Goal: Transaction & Acquisition: Book appointment/travel/reservation

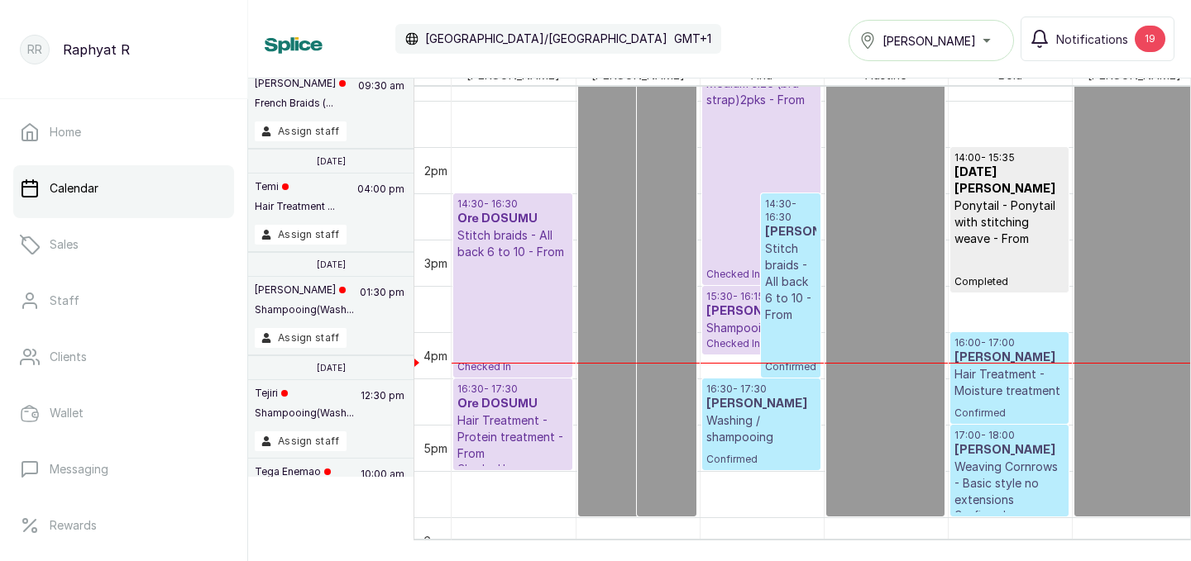
scroll to position [1218, 0]
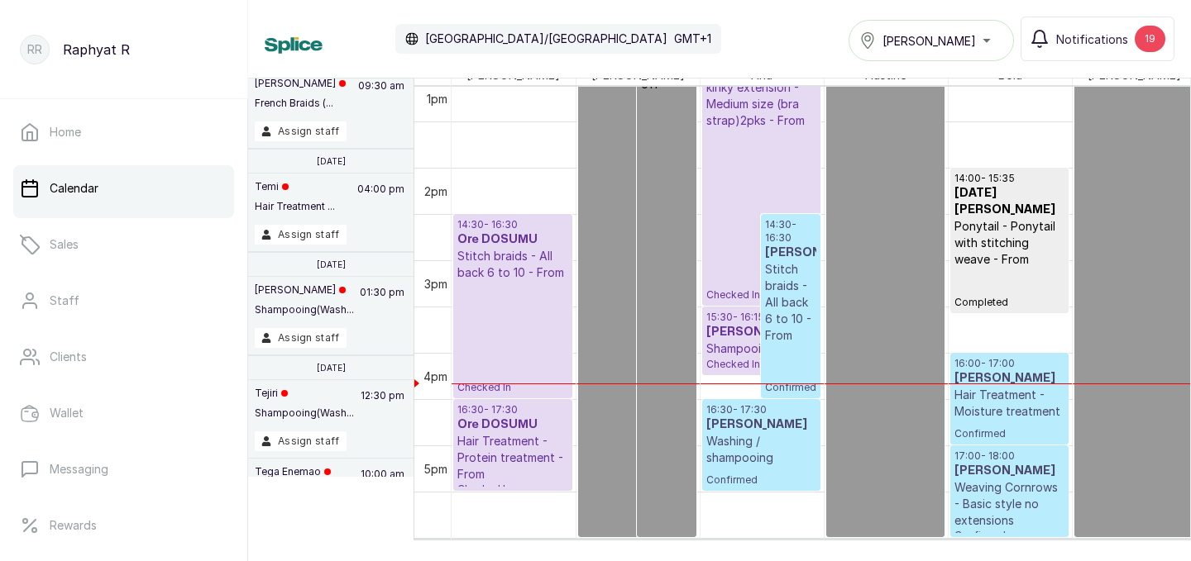
click at [989, 45] on div "Tasala Lekki" at bounding box center [931, 41] width 144 height 20
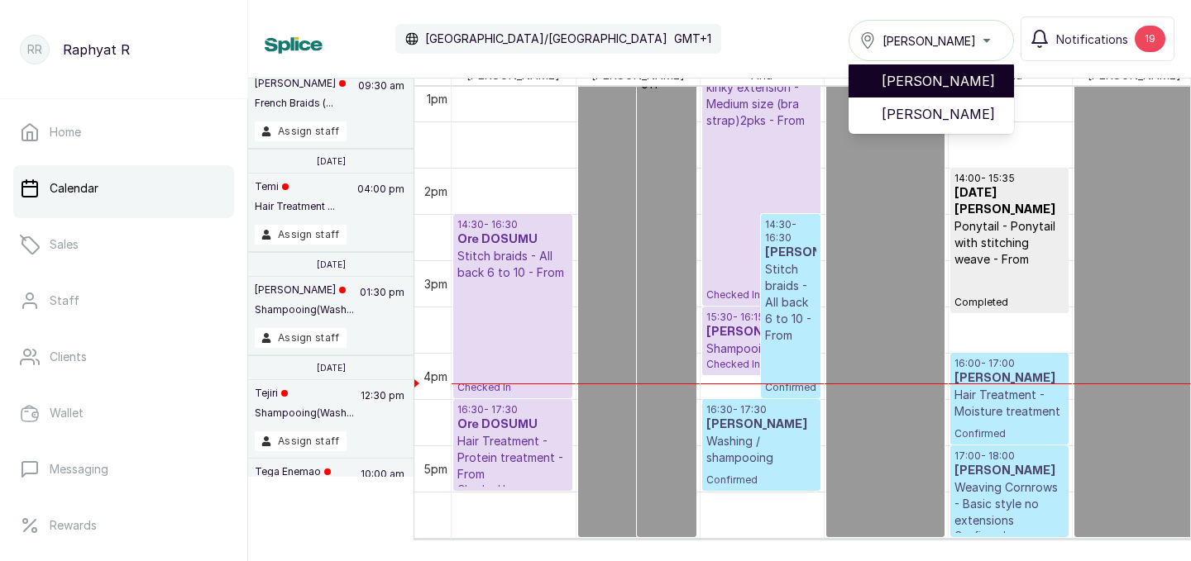
click at [980, 76] on span "[PERSON_NAME]" at bounding box center [940, 81] width 119 height 20
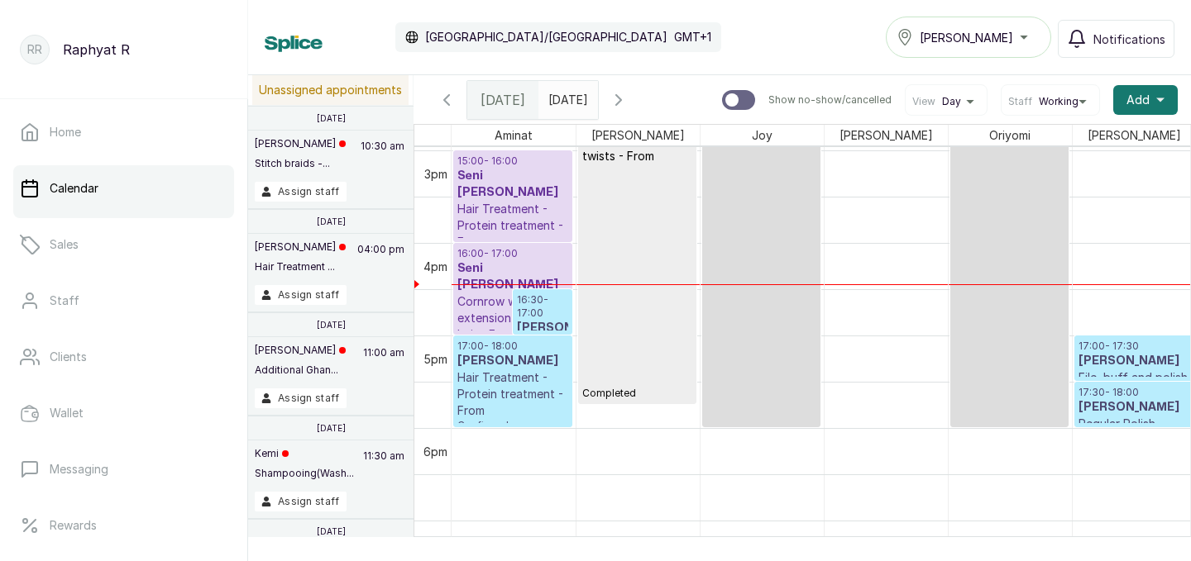
click at [1125, 357] on h3 "[PERSON_NAME]" at bounding box center [1133, 361] width 110 height 17
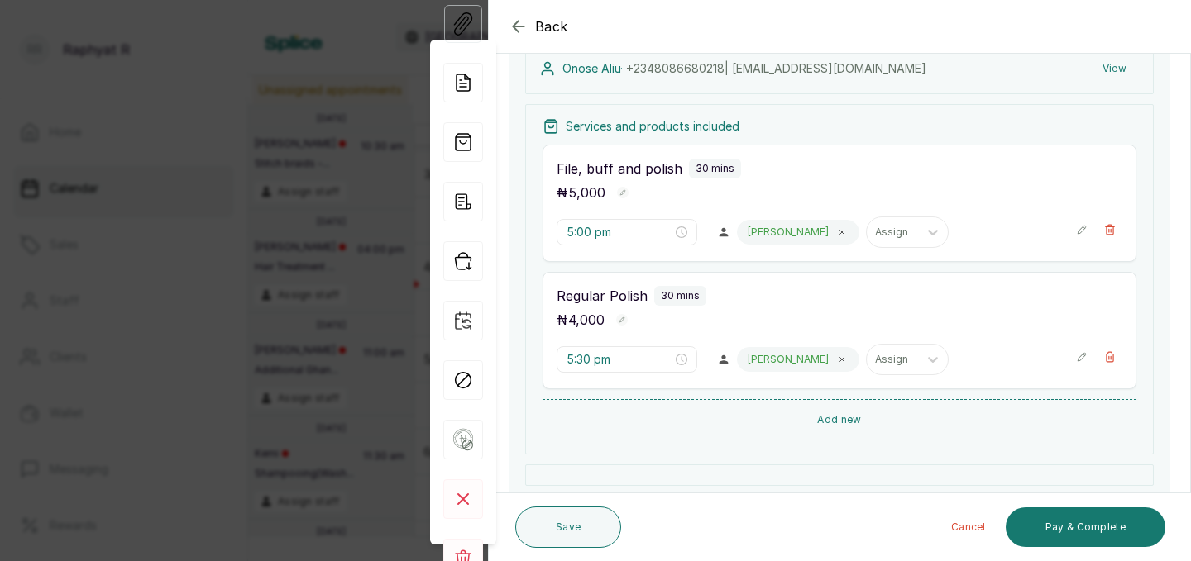
scroll to position [84, 0]
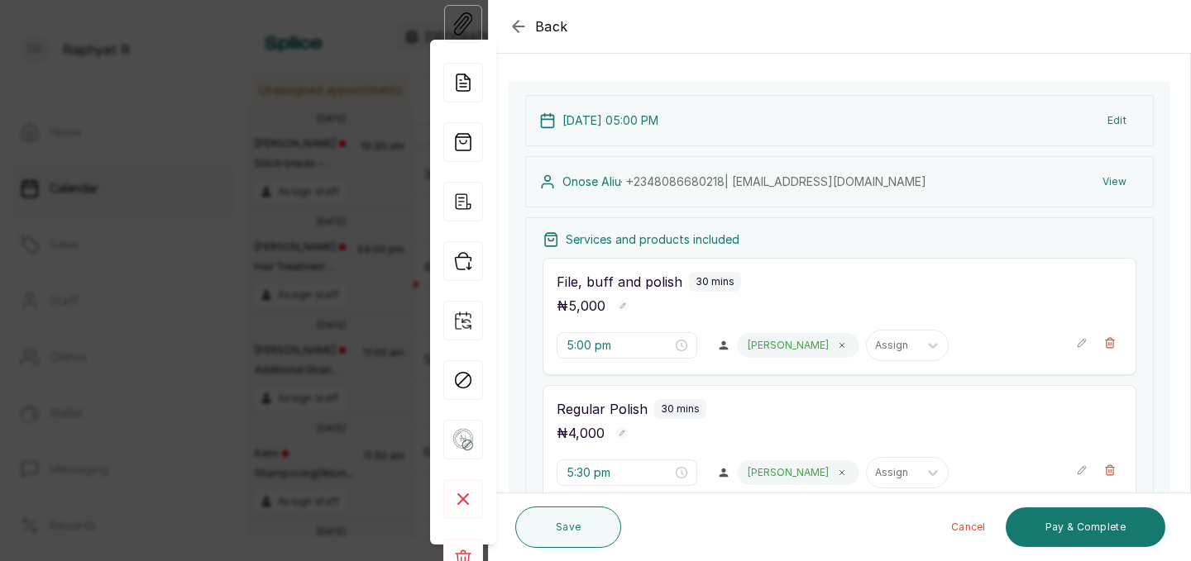
click at [513, 26] on icon "button" at bounding box center [518, 26] width 11 height 11
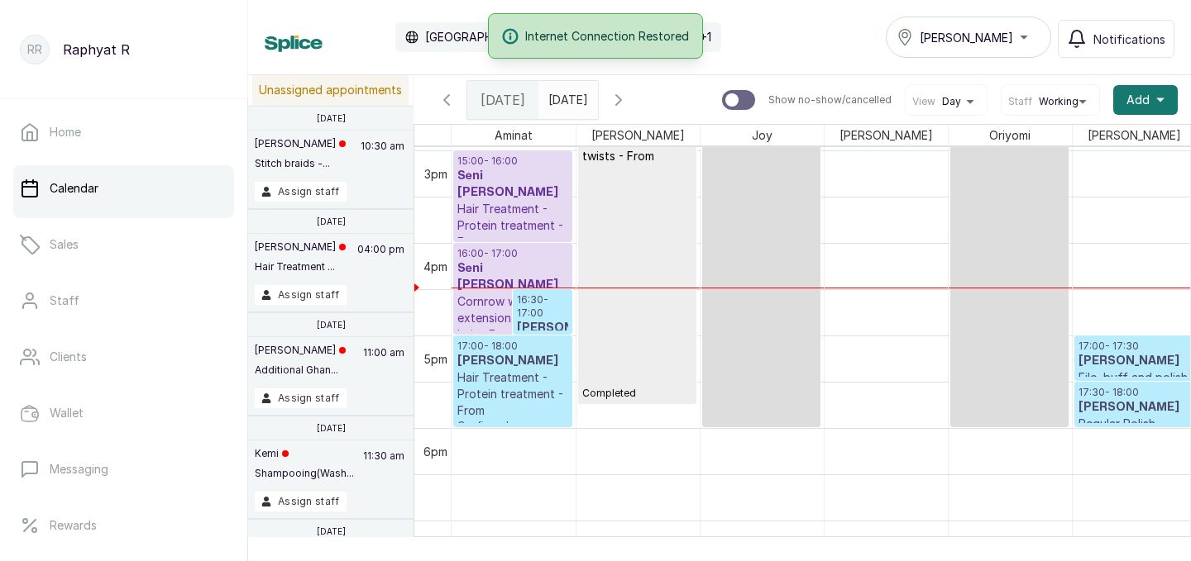
click at [614, 352] on p "Completed" at bounding box center [637, 283] width 110 height 236
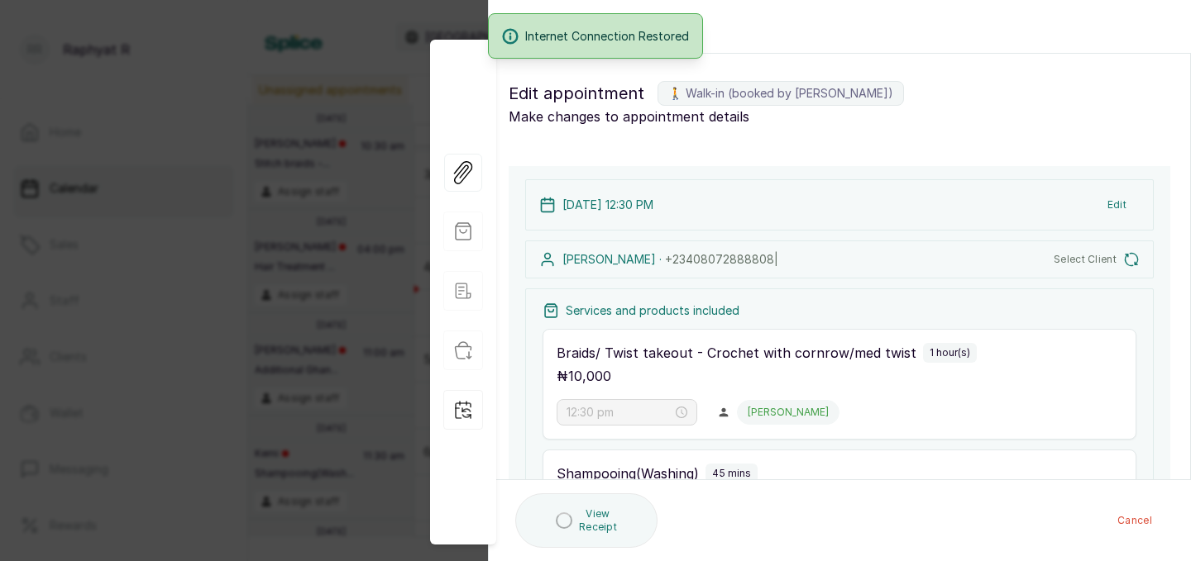
type input "12:30 pm"
type input "1:30 pm"
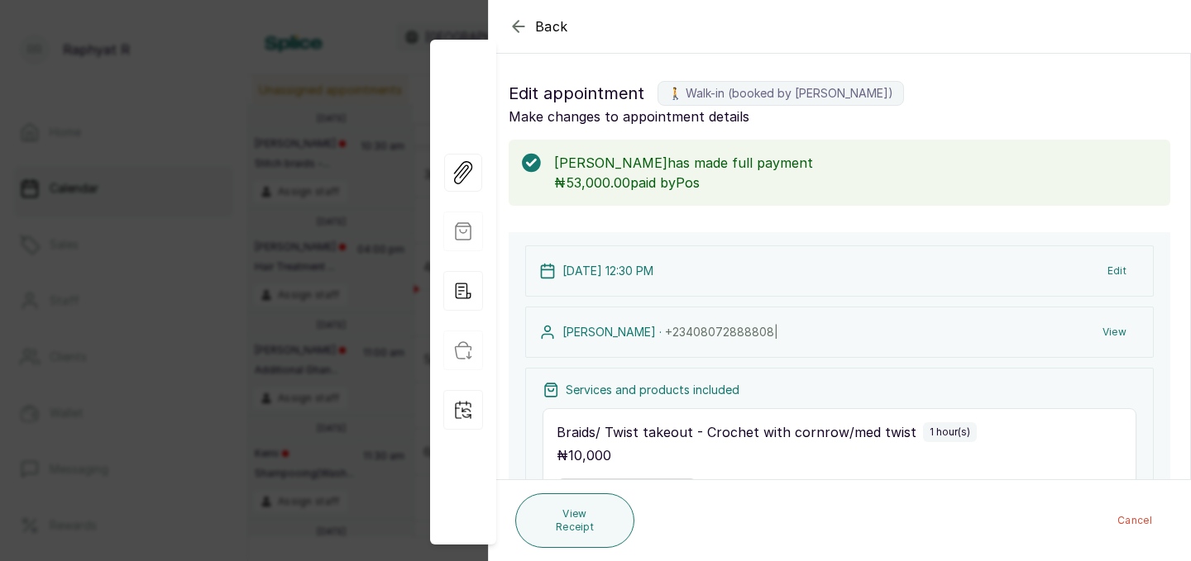
click at [930, 23] on div "Back" at bounding box center [1084, 26] width 1191 height 53
click at [525, 21] on icon "button" at bounding box center [518, 27] width 20 height 20
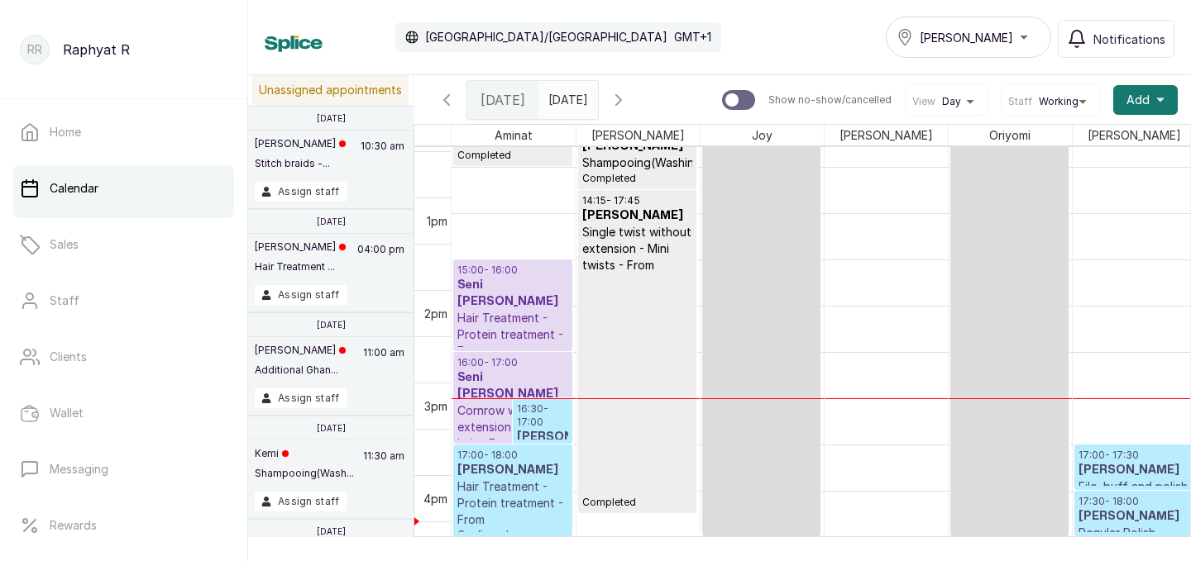
scroll to position [1277, 0]
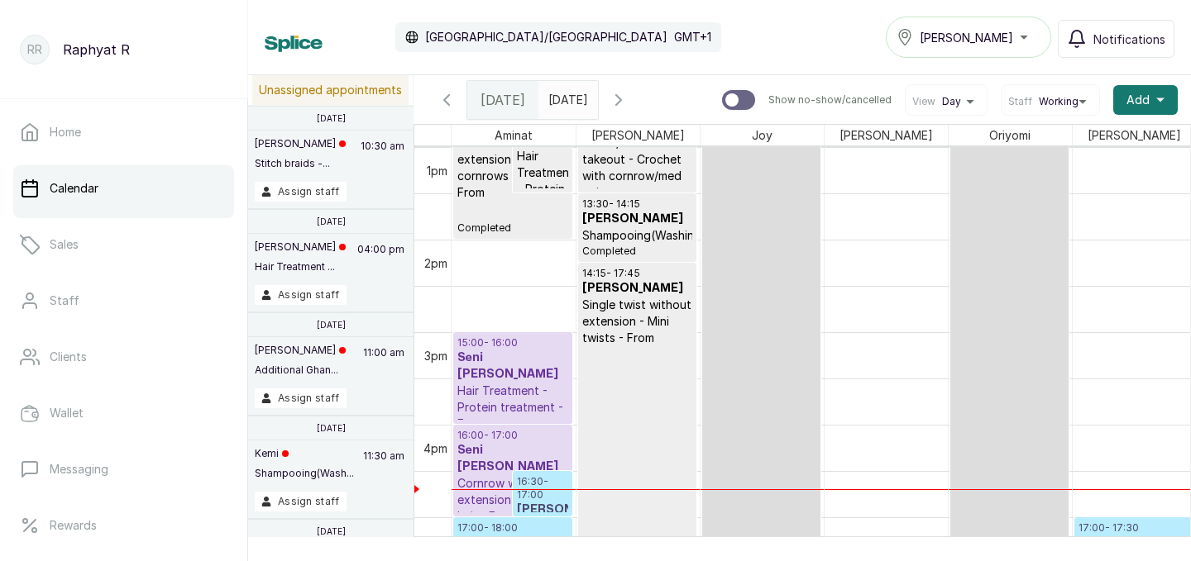
click at [524, 481] on p "16:30 - 17:00" at bounding box center [542, 488] width 51 height 26
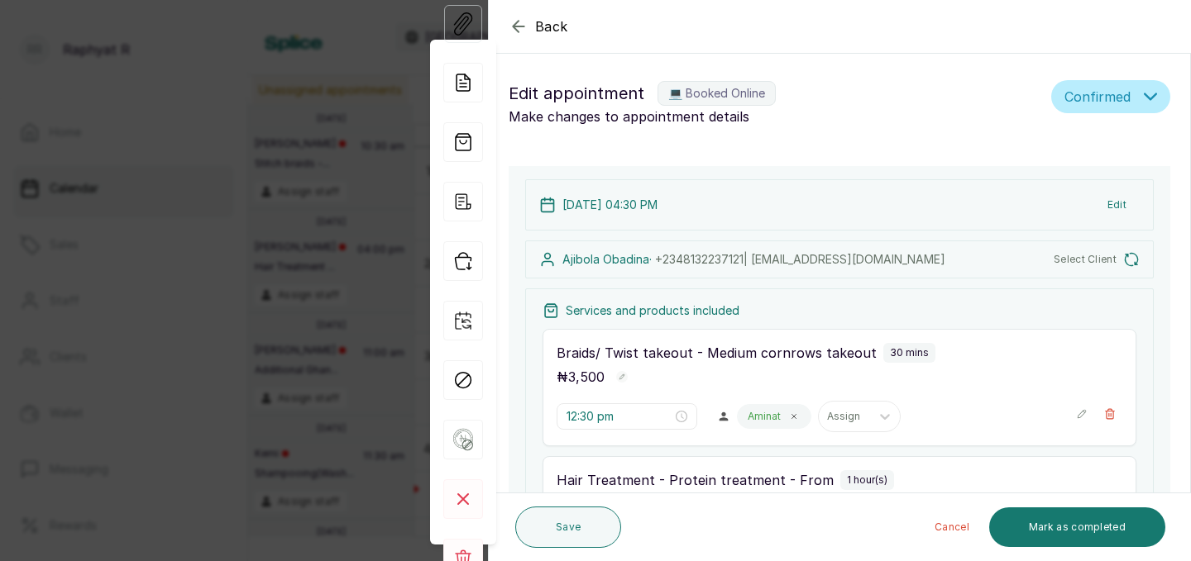
type input "4:30 pm"
type input "5:00 pm"
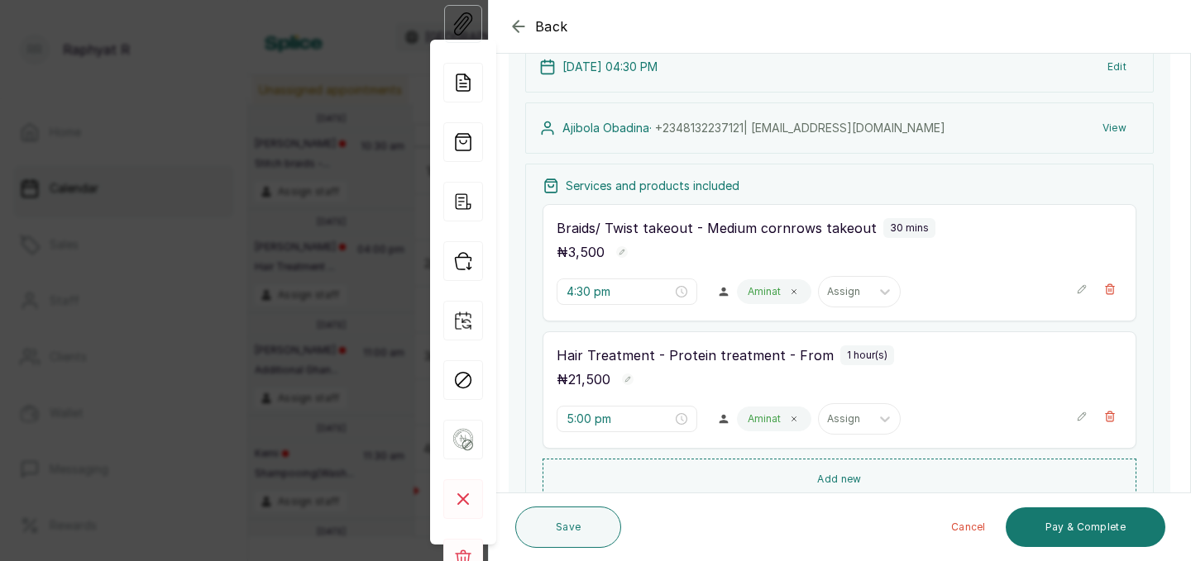
scroll to position [0, 0]
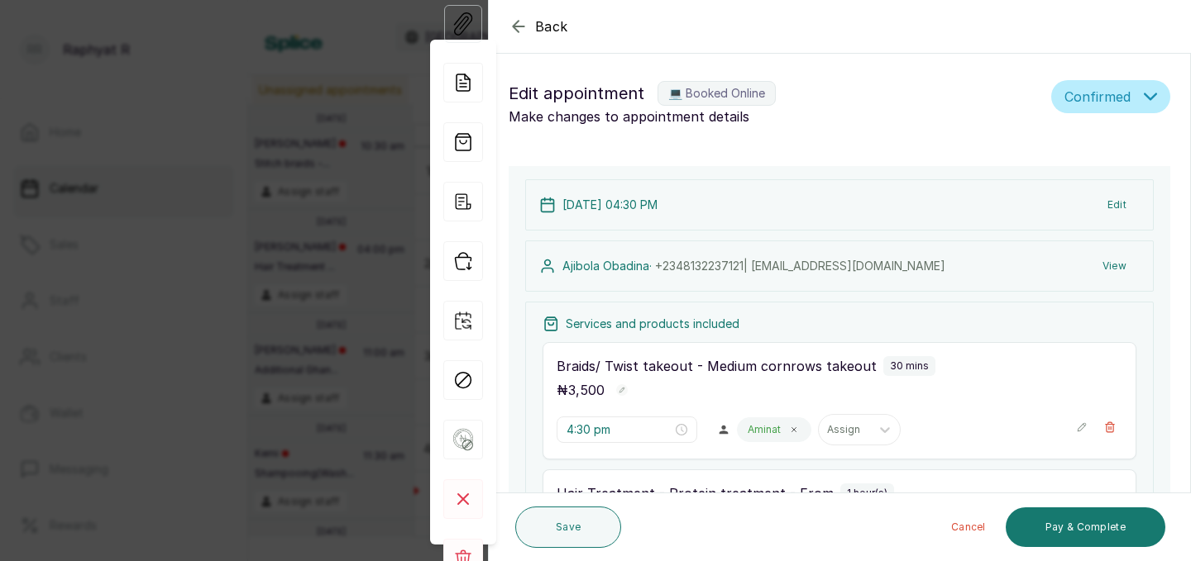
click at [657, 208] on p "[DATE] 04:30 PM" at bounding box center [609, 205] width 95 height 17
click at [1119, 204] on button "Edit" at bounding box center [1116, 205] width 45 height 30
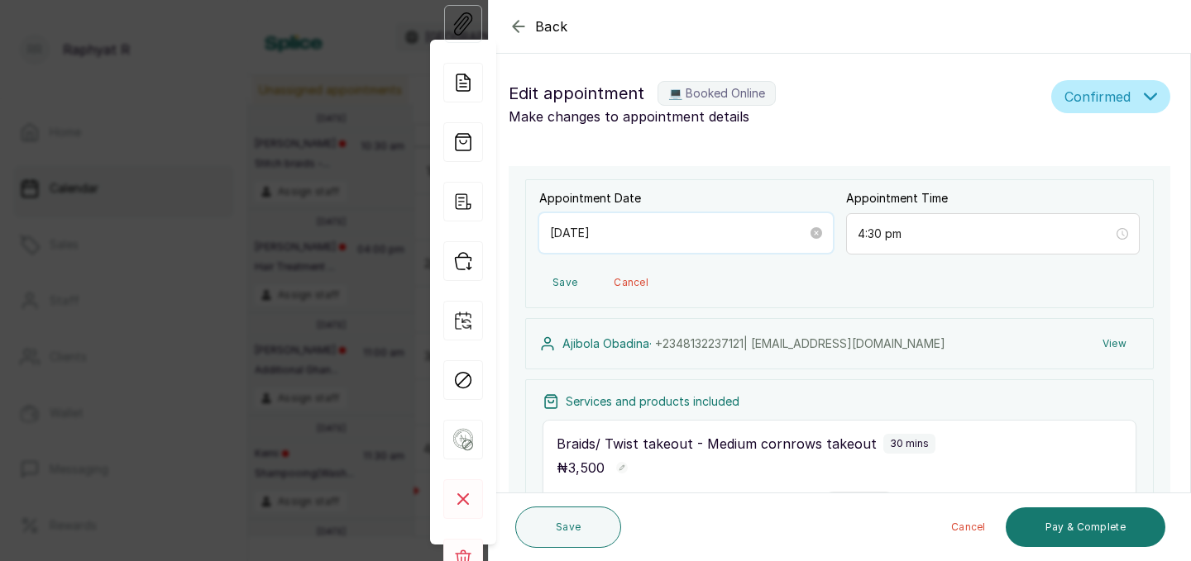
click at [621, 235] on input "[DATE]" at bounding box center [678, 233] width 257 height 18
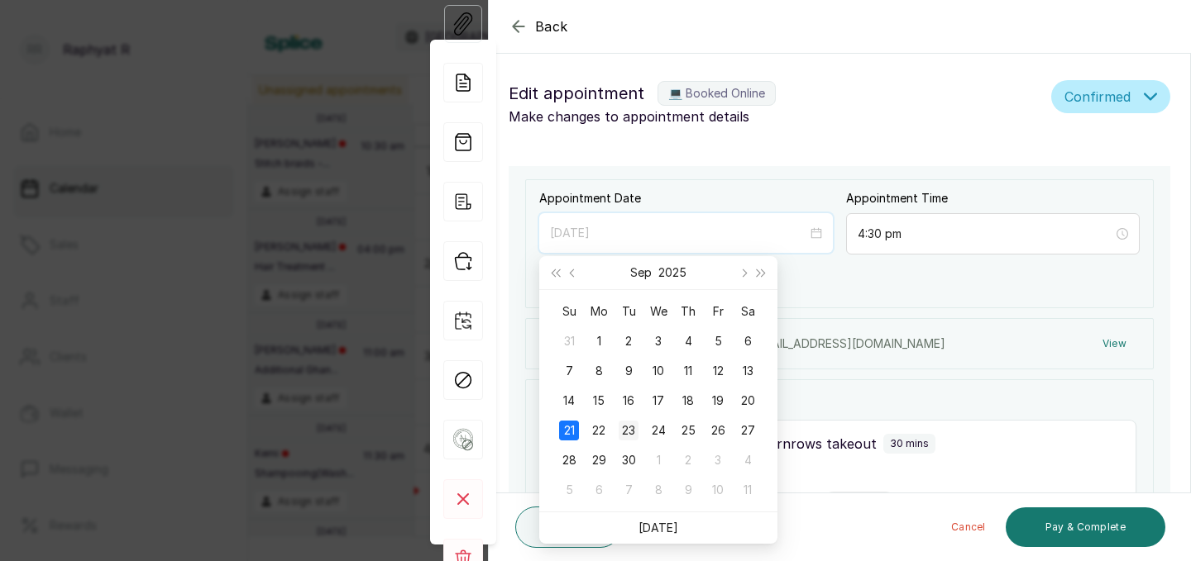
type input "[DATE]"
click at [631, 428] on div "23" at bounding box center [628, 431] width 20 height 20
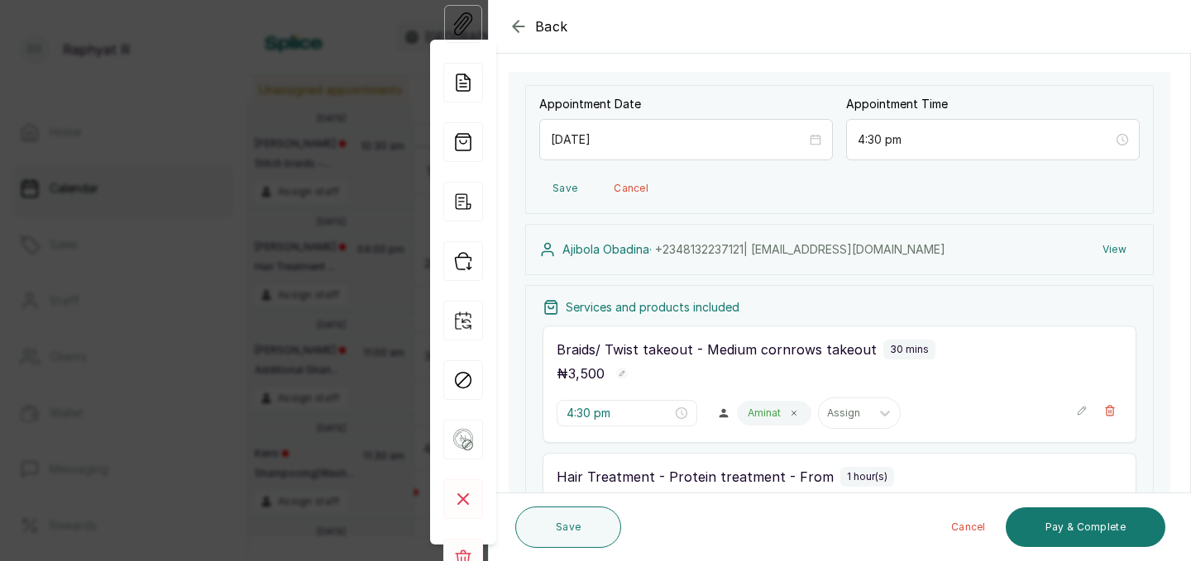
scroll to position [56, 0]
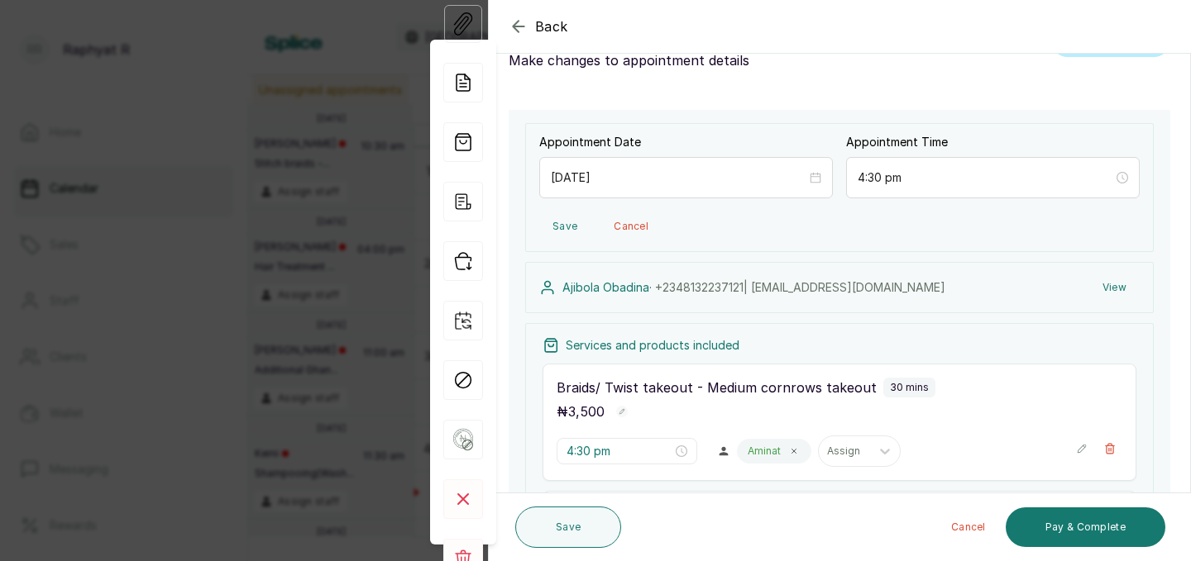
click at [565, 217] on button "Save" at bounding box center [564, 227] width 51 height 30
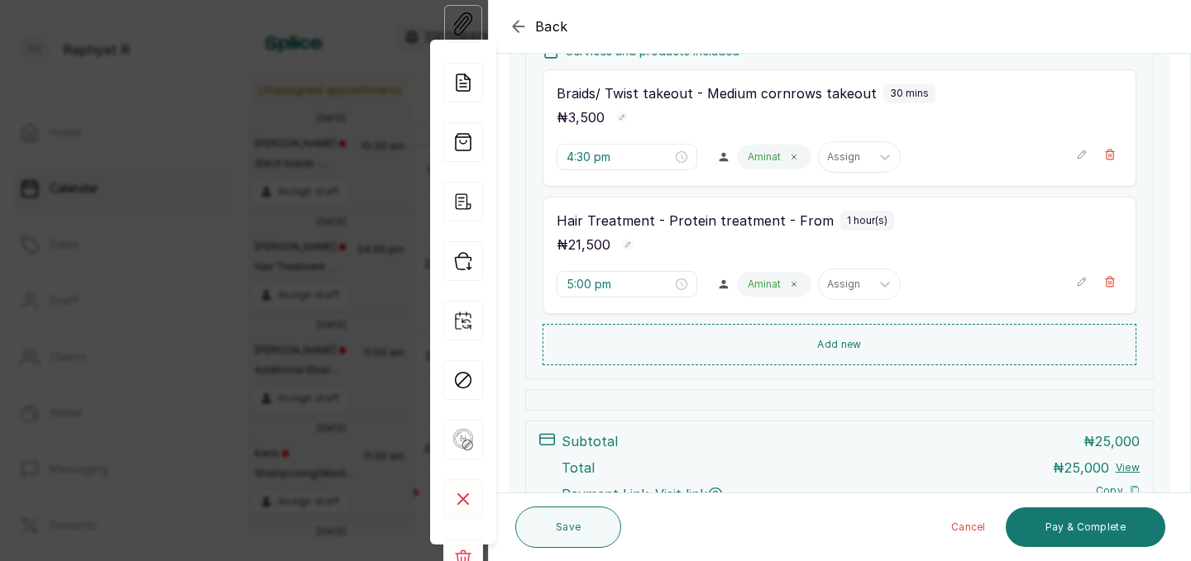
scroll to position [284, 0]
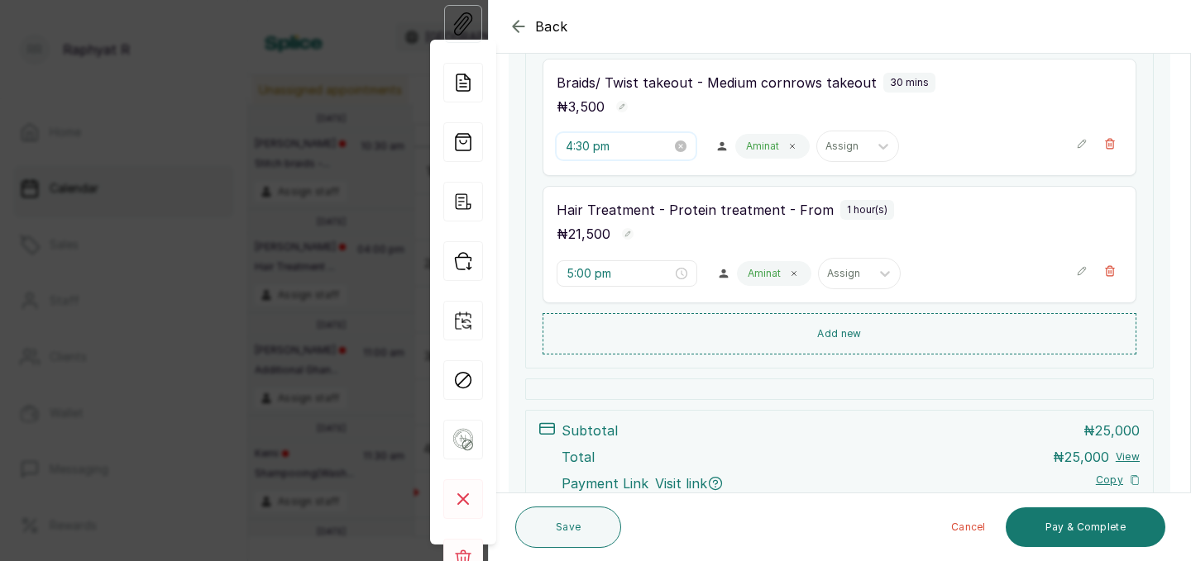
click at [630, 146] on input "4:30 pm" at bounding box center [619, 146] width 106 height 18
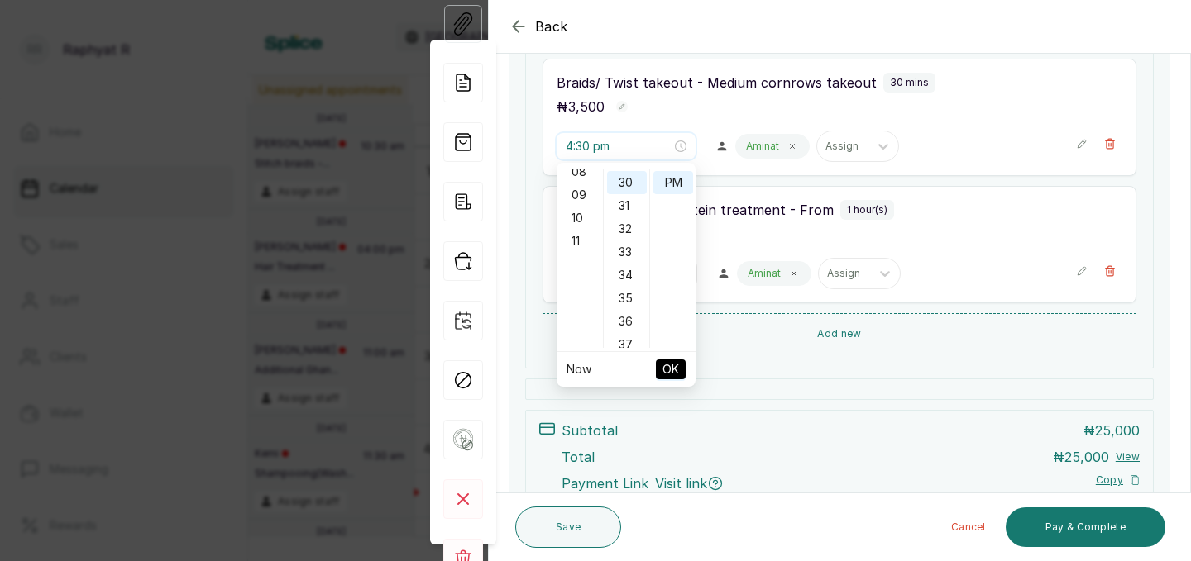
scroll to position [152, 0]
click at [578, 262] on div "10" at bounding box center [580, 260] width 40 height 23
click at [669, 175] on div "AM" at bounding box center [673, 180] width 40 height 23
click at [624, 183] on div "00" at bounding box center [627, 180] width 40 height 23
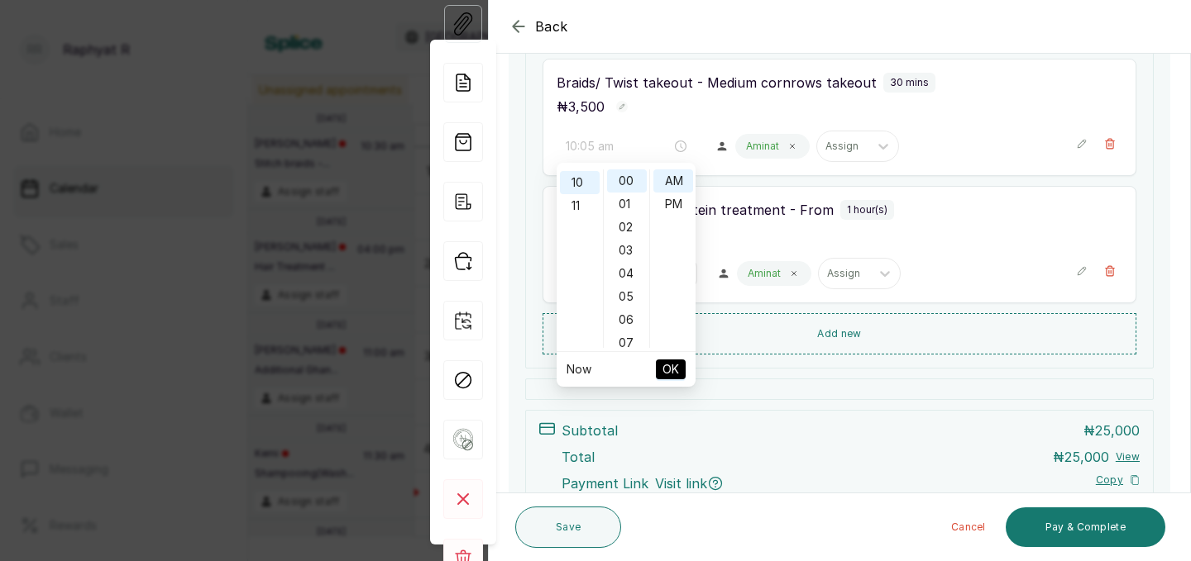
type input "10:00 am"
click at [675, 369] on span "OK" at bounding box center [670, 369] width 17 height 31
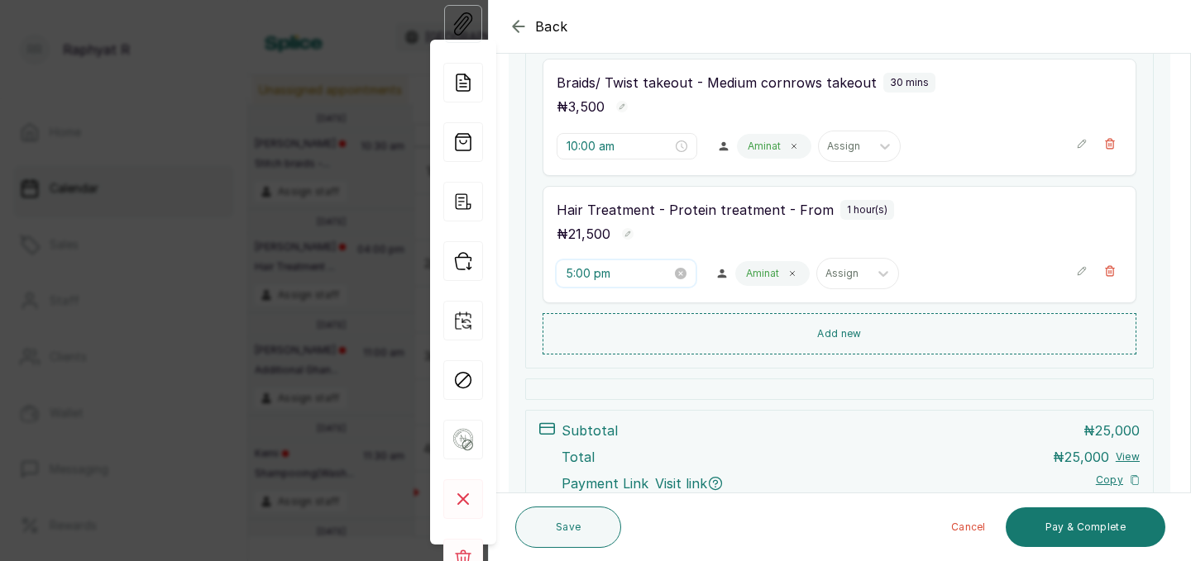
click at [633, 271] on input "5:00 pm" at bounding box center [619, 274] width 106 height 18
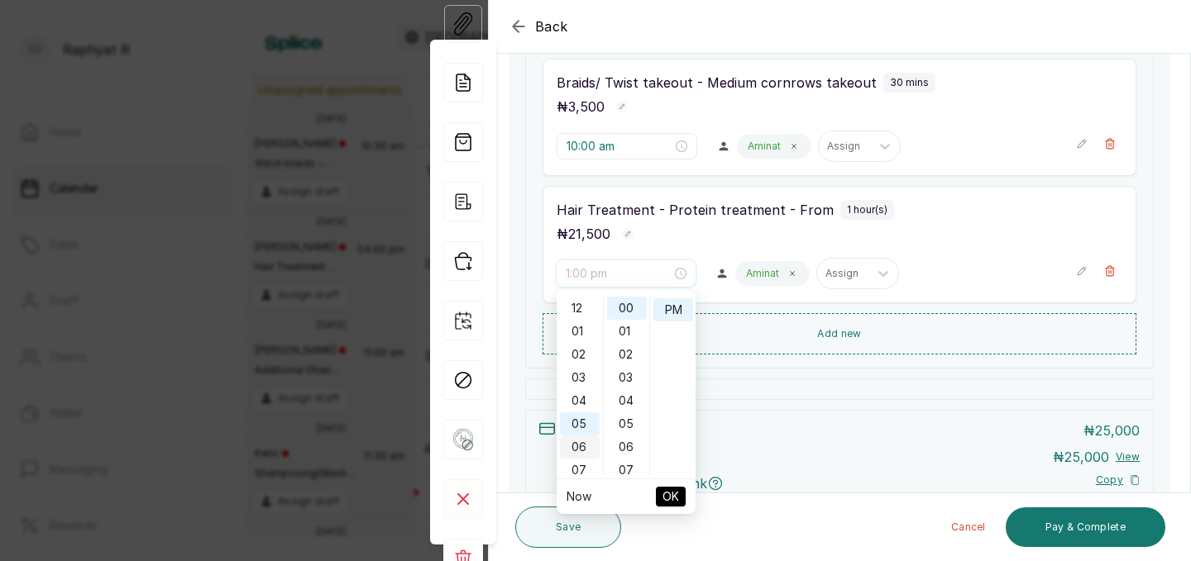
scroll to position [255, 0]
click at [577, 306] on div "11" at bounding box center [580, 308] width 40 height 23
click at [671, 309] on div "AM" at bounding box center [673, 308] width 40 height 23
click at [671, 308] on div "AM" at bounding box center [673, 308] width 40 height 23
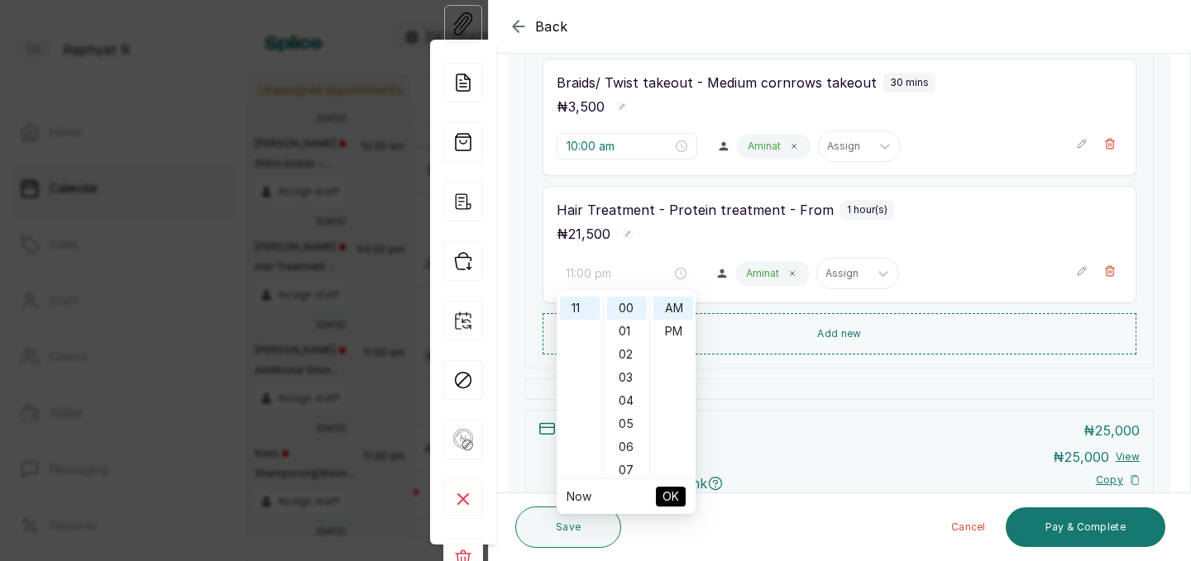
type input "11:00 am"
click at [671, 494] on span "OK" at bounding box center [670, 496] width 17 height 31
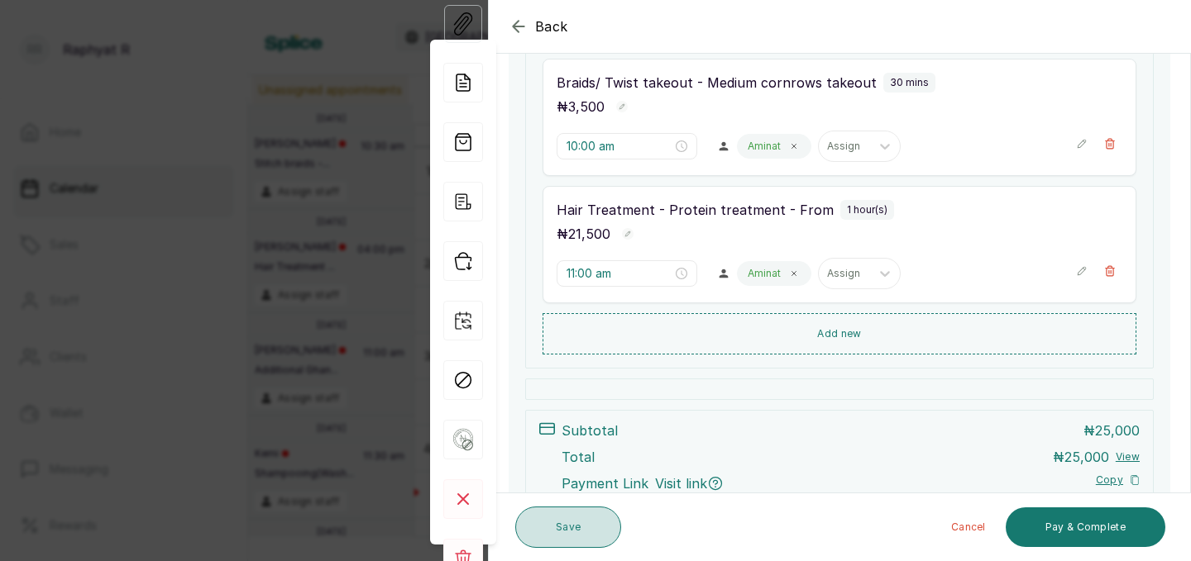
click at [580, 524] on button "Save" at bounding box center [568, 527] width 106 height 41
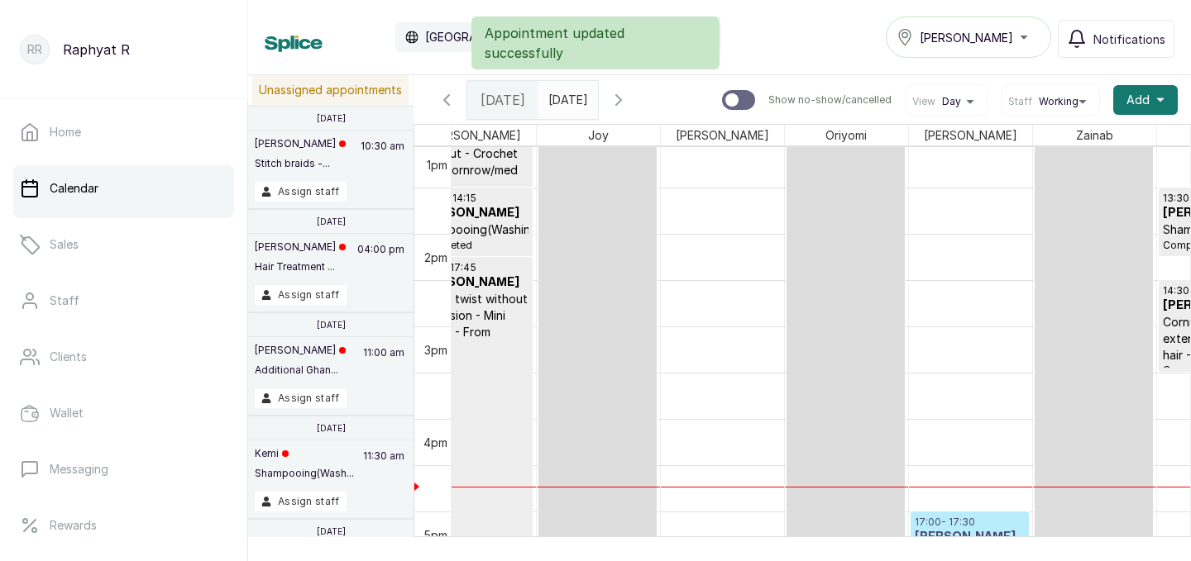
scroll to position [0, 251]
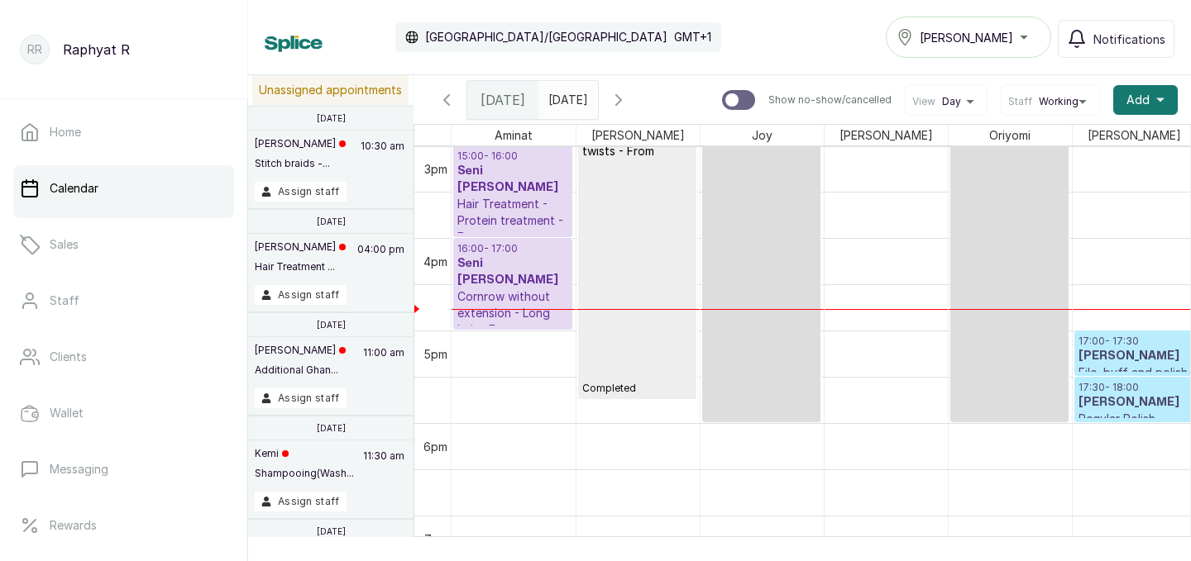
click at [534, 263] on h3 "Seni [PERSON_NAME]" at bounding box center [512, 271] width 111 height 33
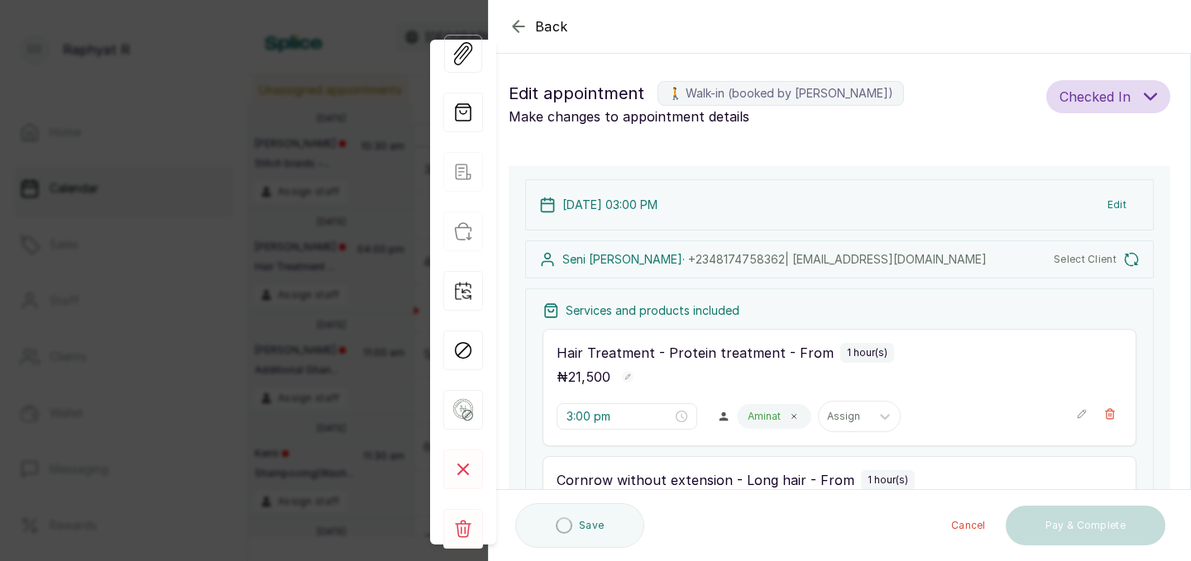
scroll to position [126, 0]
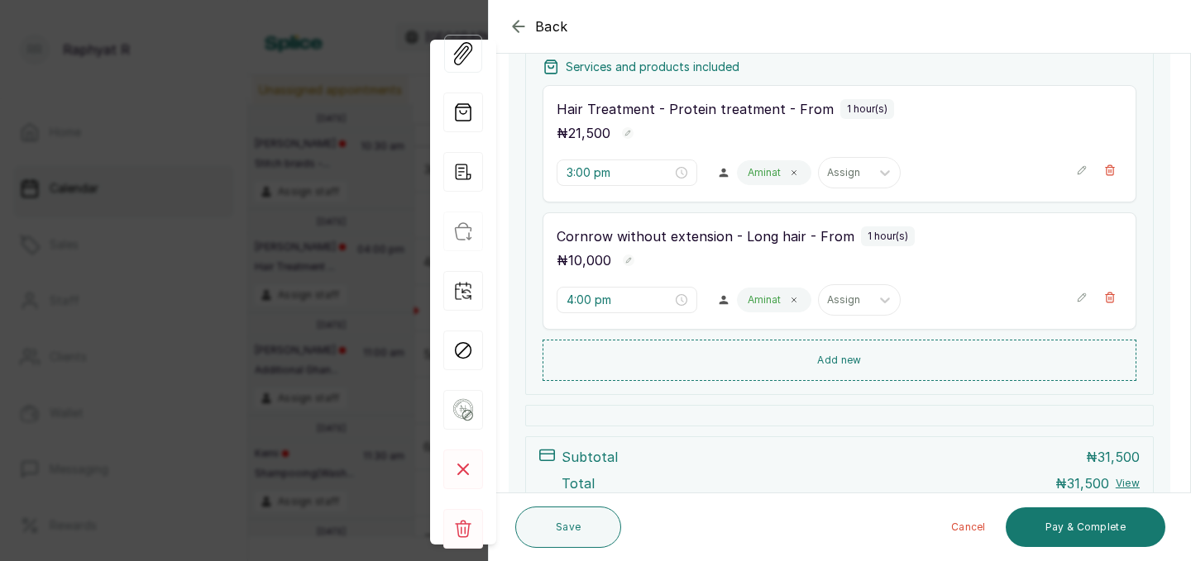
click at [1086, 298] on icon "button" at bounding box center [1082, 298] width 12 height 12
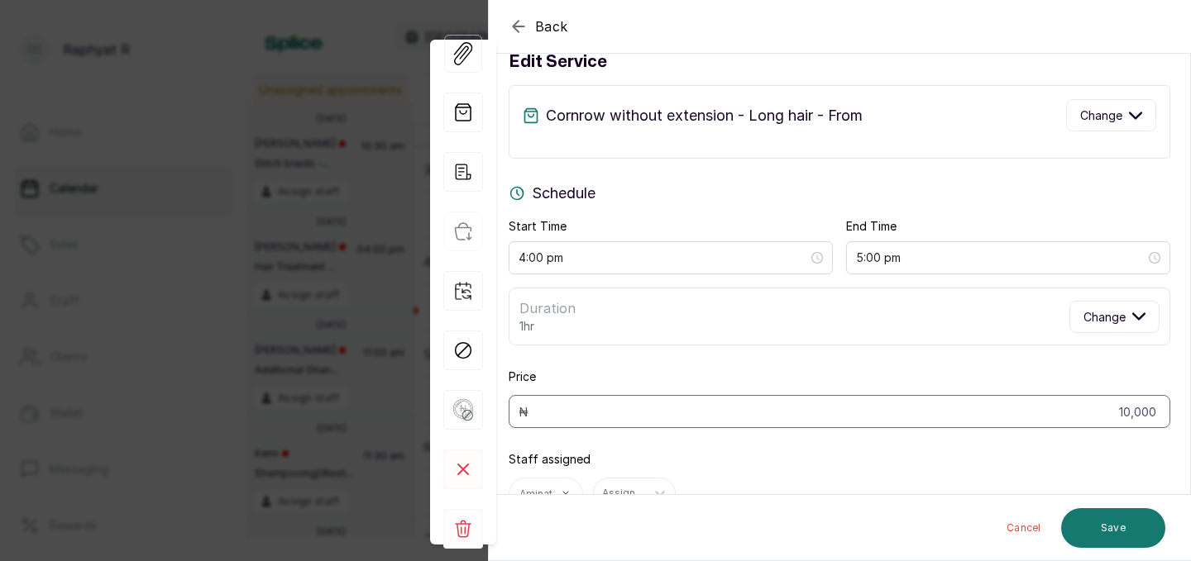
scroll to position [0, 0]
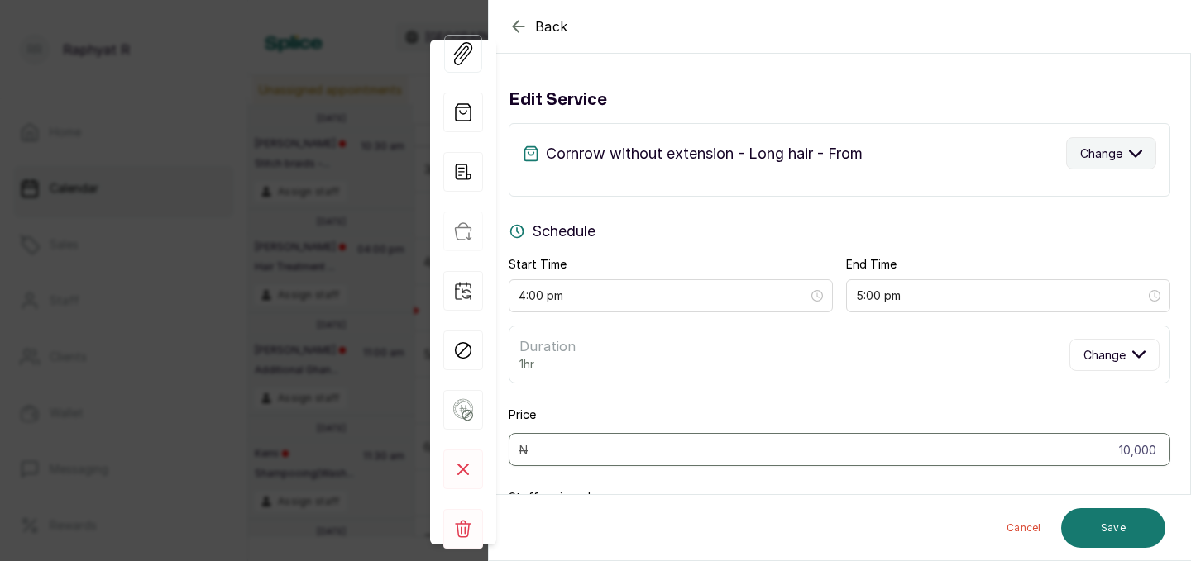
click at [1133, 156] on icon "button" at bounding box center [1135, 153] width 13 height 13
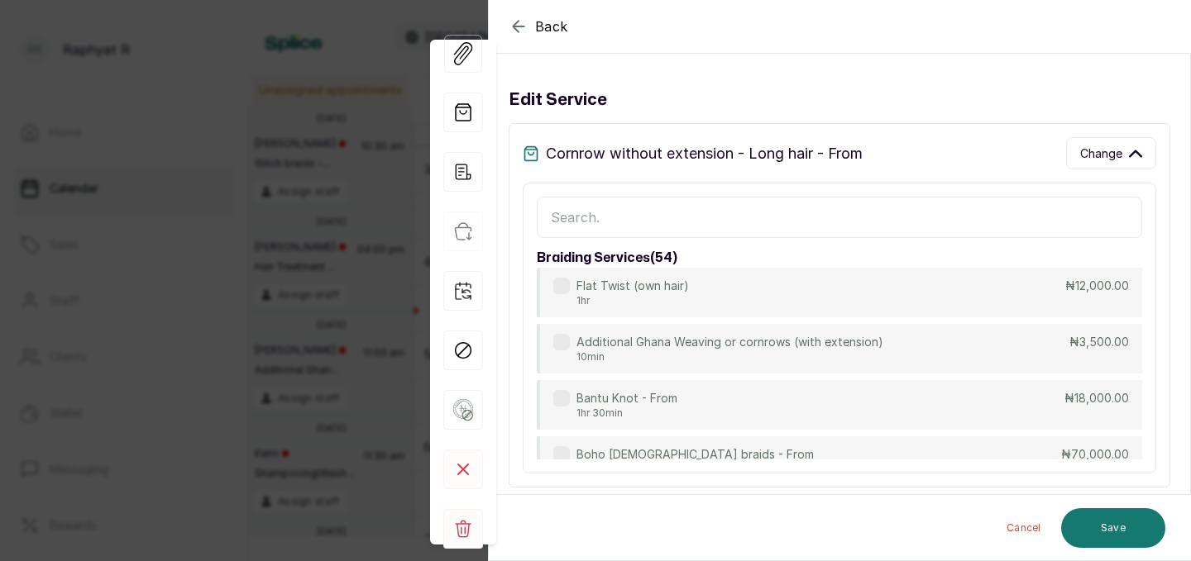
click at [549, 213] on input "text" at bounding box center [839, 217] width 605 height 41
type input "t"
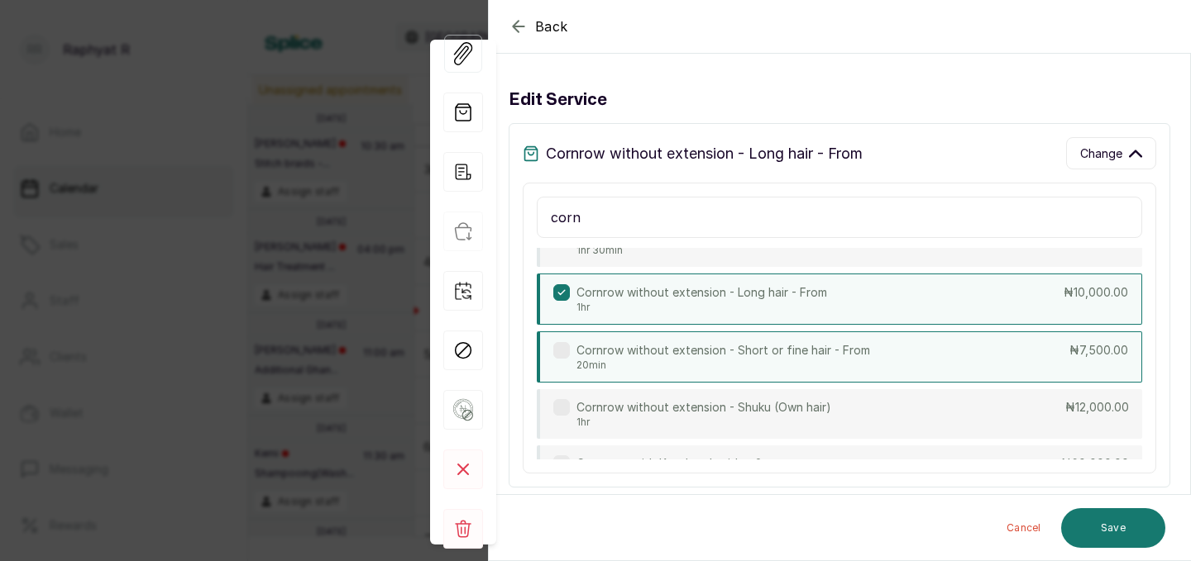
scroll to position [331, 0]
type input "corn"
click at [846, 361] on p "20min" at bounding box center [723, 366] width 294 height 13
type input "4:20 pm"
type input "7,500"
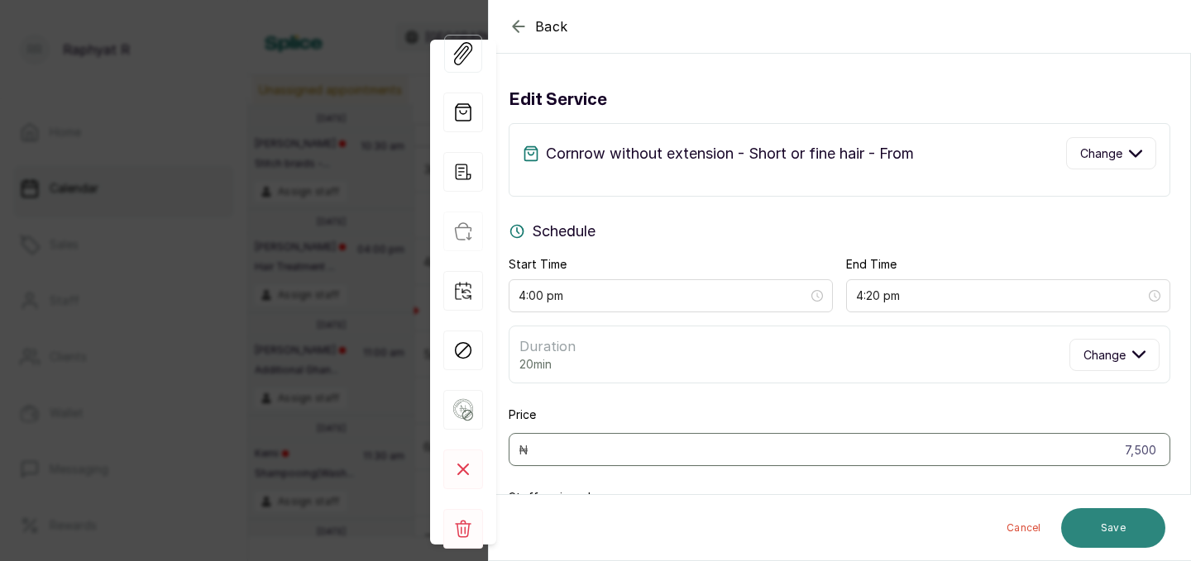
click at [1110, 525] on button "Save" at bounding box center [1113, 528] width 104 height 40
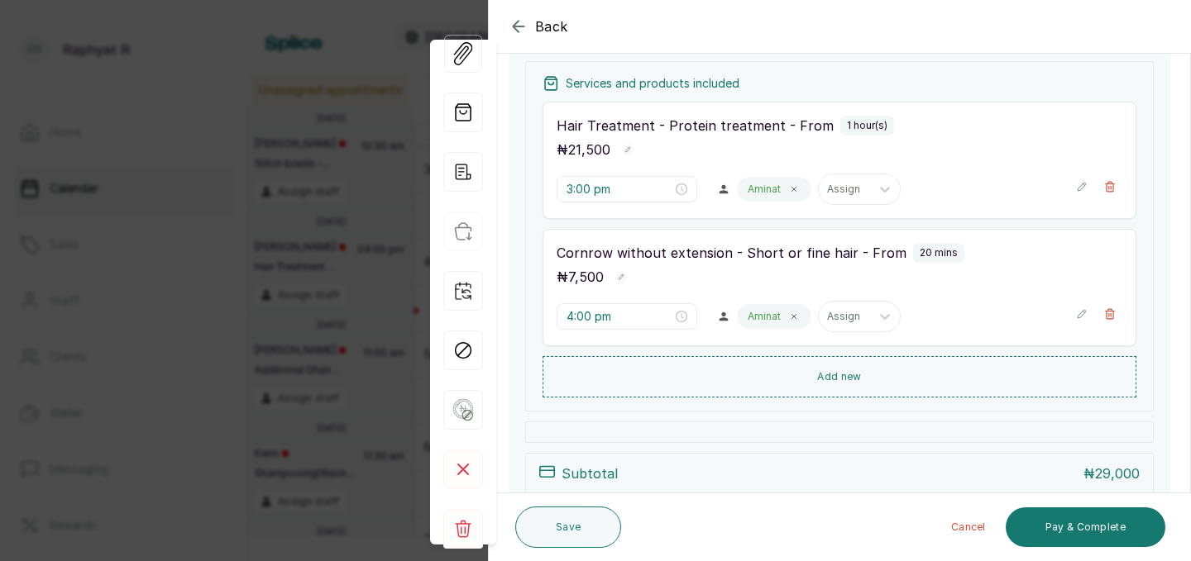
scroll to position [230, 0]
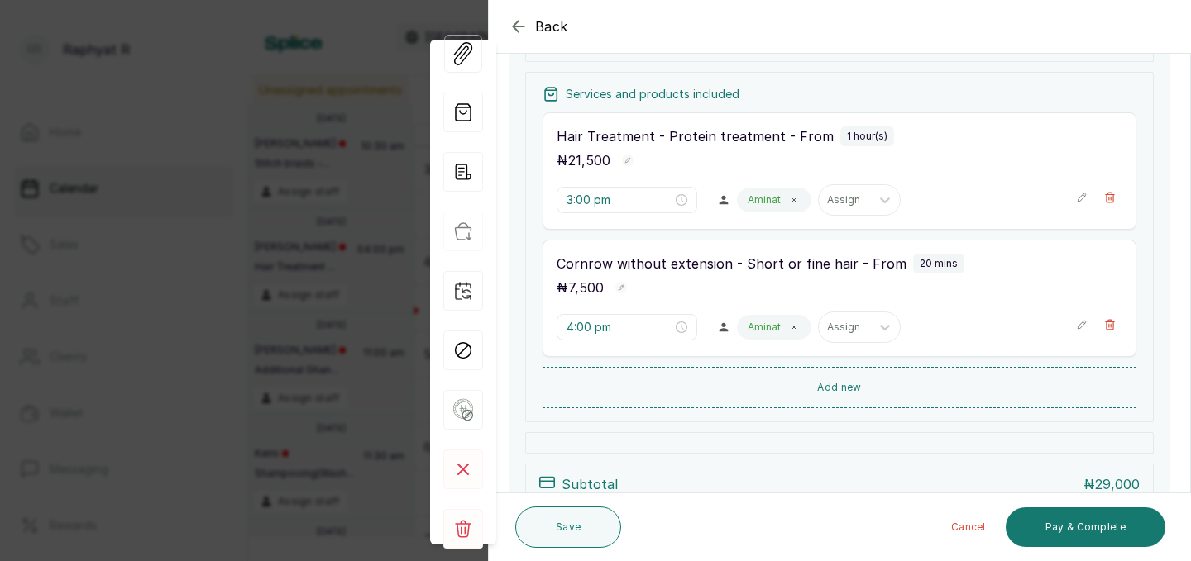
click at [1082, 194] on icon "button" at bounding box center [1081, 197] width 8 height 8
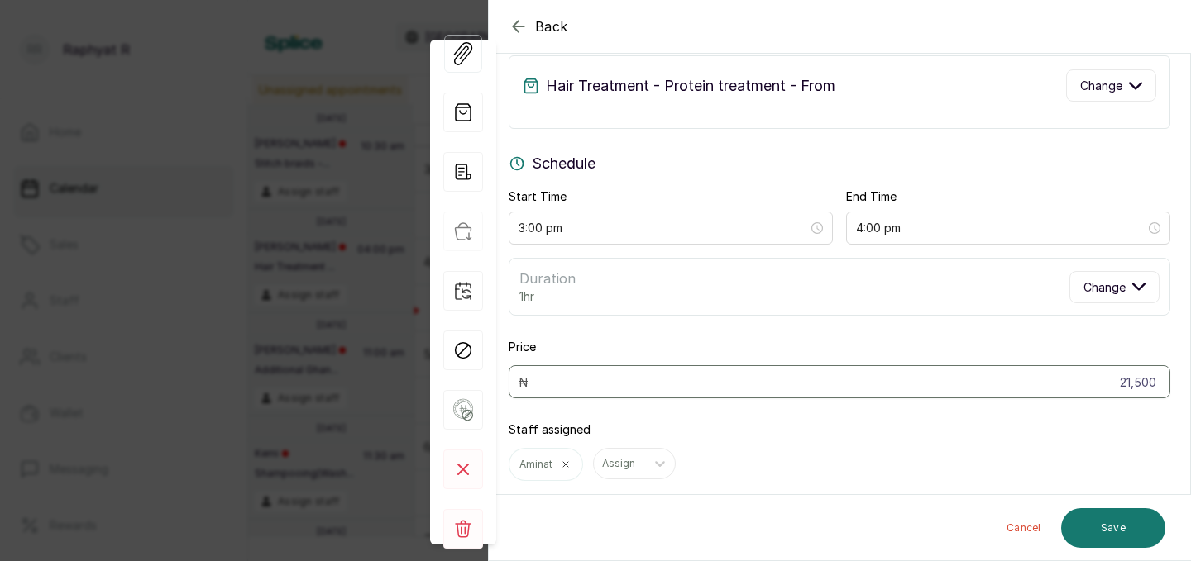
scroll to position [0, 0]
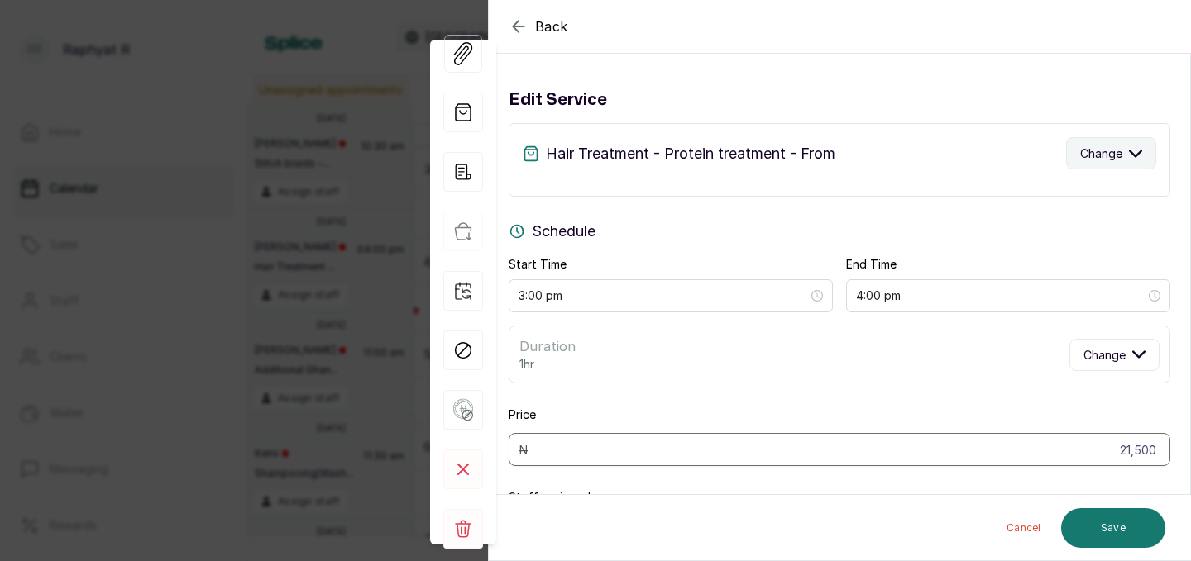
click at [1129, 151] on icon "button" at bounding box center [1135, 153] width 13 height 13
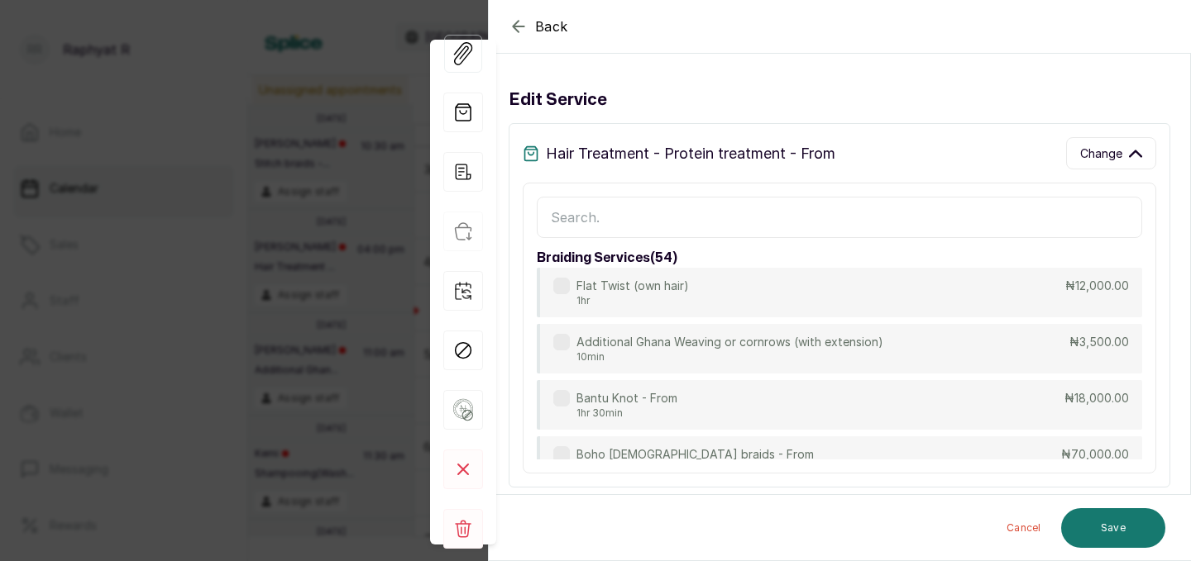
drag, startPoint x: 570, startPoint y: 214, endPoint x: 570, endPoint y: 193, distance: 21.5
click at [570, 213] on input "text" at bounding box center [839, 217] width 605 height 41
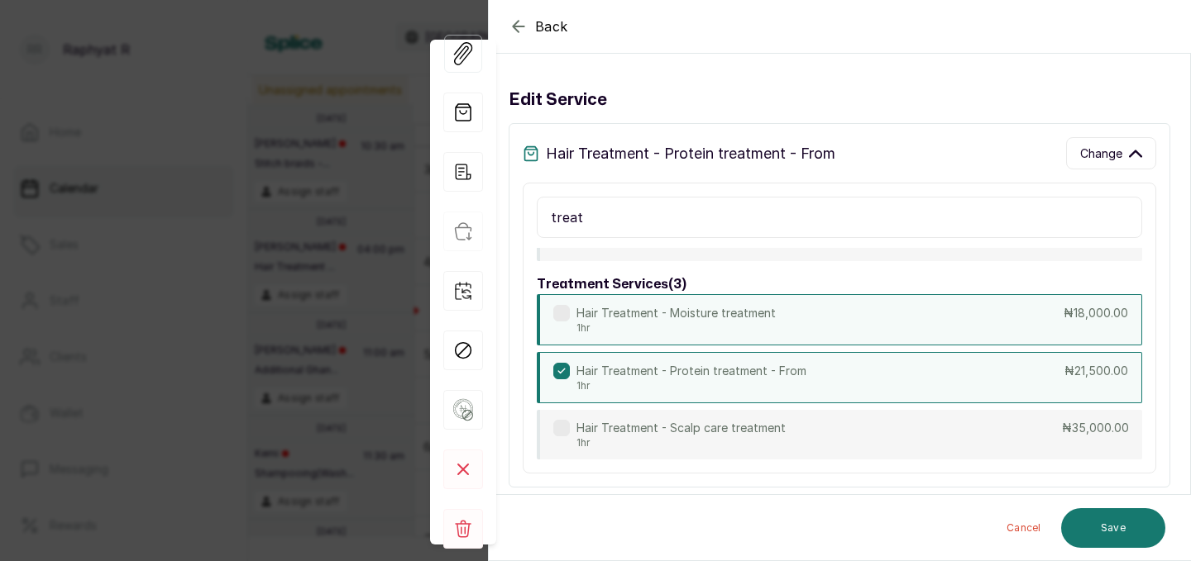
scroll to position [138, 0]
type input "treat"
click at [790, 317] on div "Hair Treatment - Moisture treatment 1hr ₦18,000.00" at bounding box center [839, 320] width 605 height 51
type input "18,000"
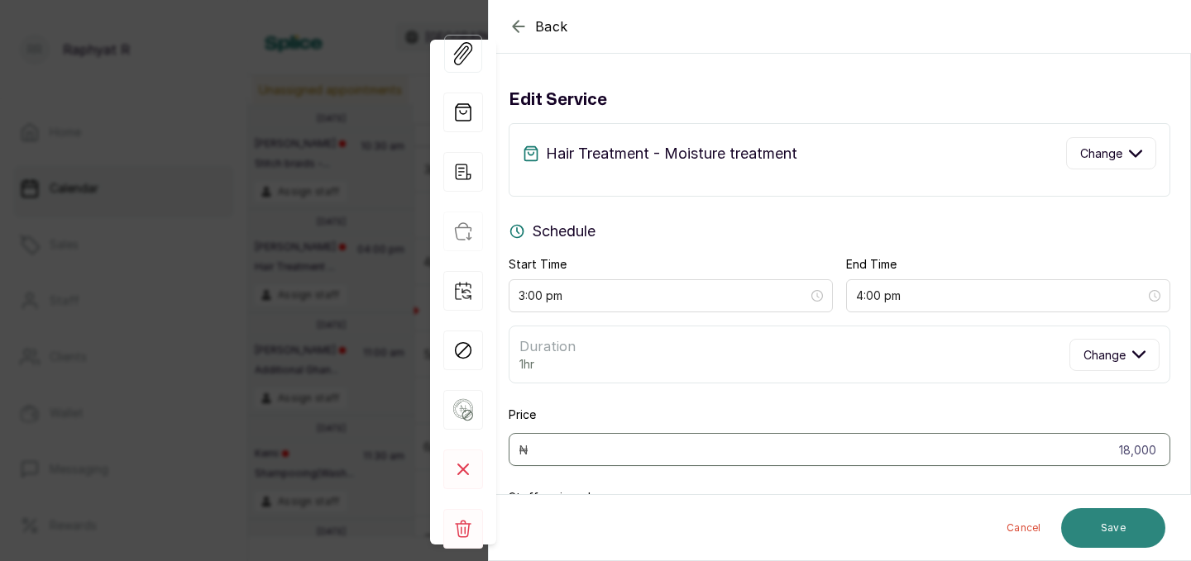
click at [1095, 524] on button "Save" at bounding box center [1113, 528] width 104 height 40
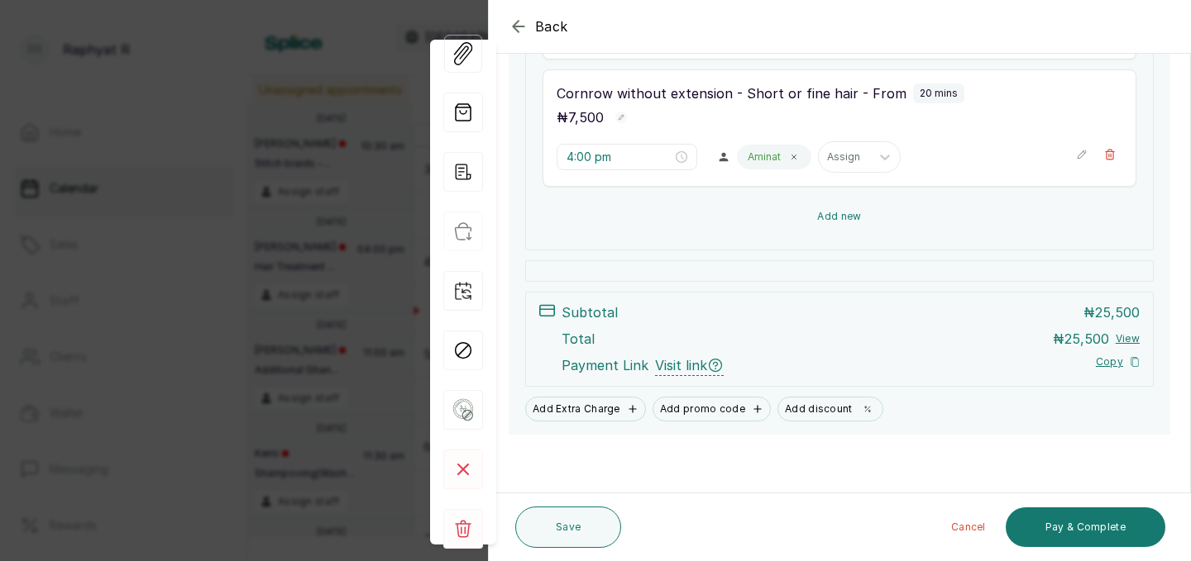
click at [878, 217] on button "Add new" at bounding box center [839, 217] width 594 height 40
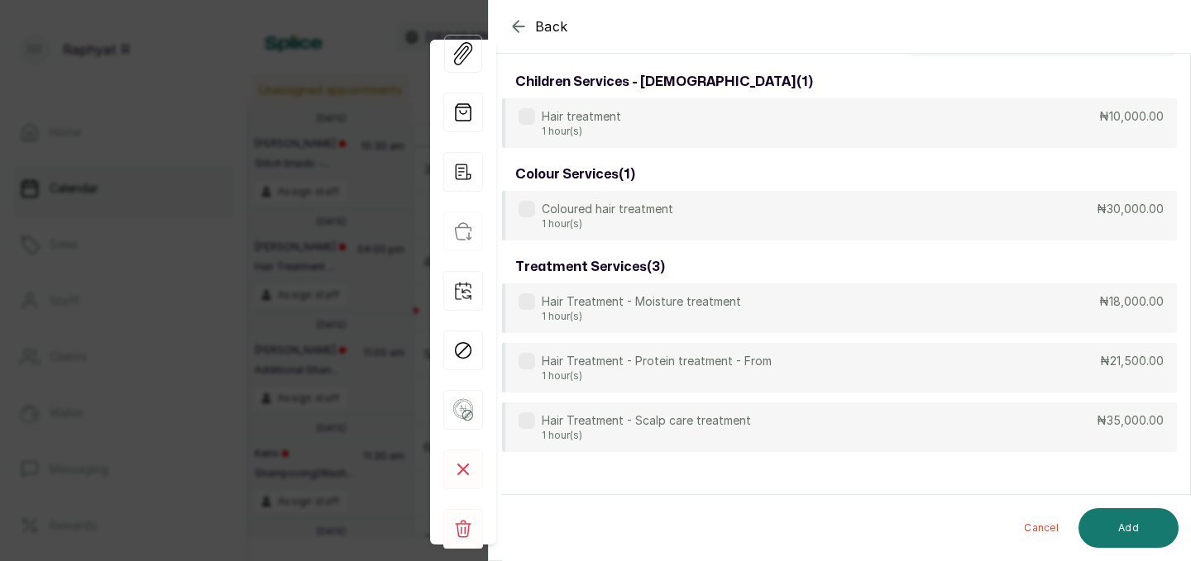
scroll to position [0, 0]
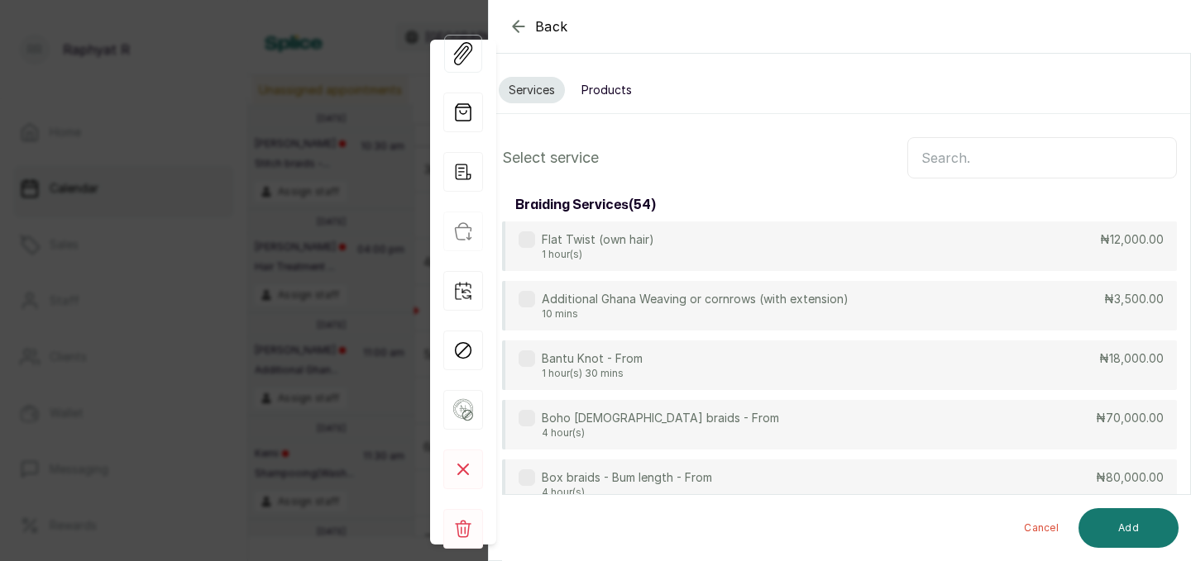
click at [927, 160] on input "text" at bounding box center [1042, 157] width 270 height 41
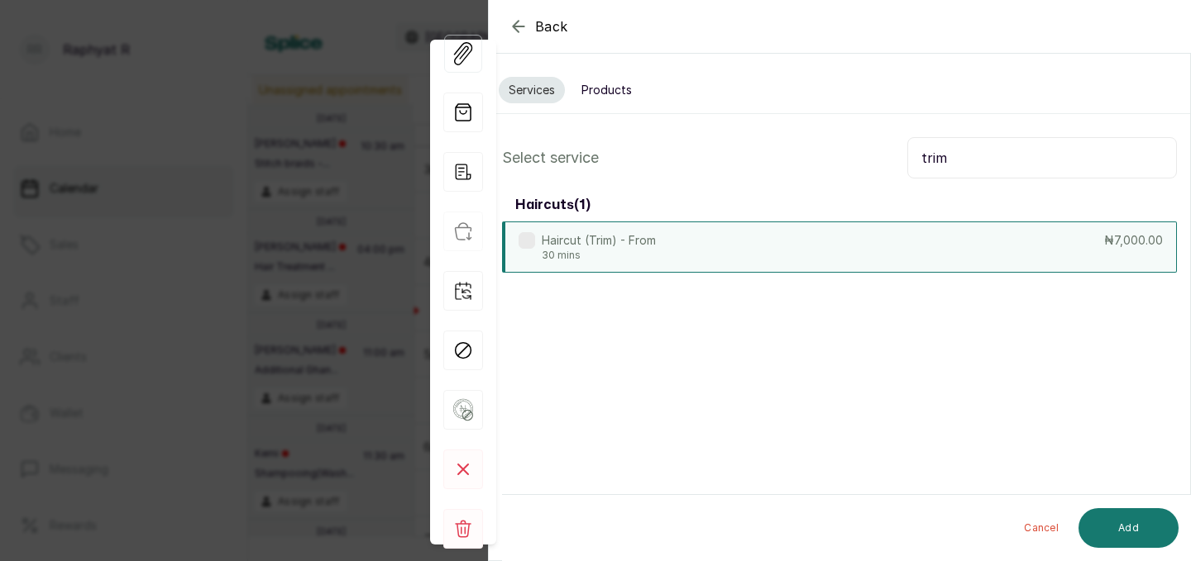
type input "trim"
click at [890, 233] on div "Haircut (Trim) - From 30 mins ₦7,000.00" at bounding box center [839, 247] width 675 height 51
click at [1127, 523] on button "Add" at bounding box center [1128, 528] width 100 height 40
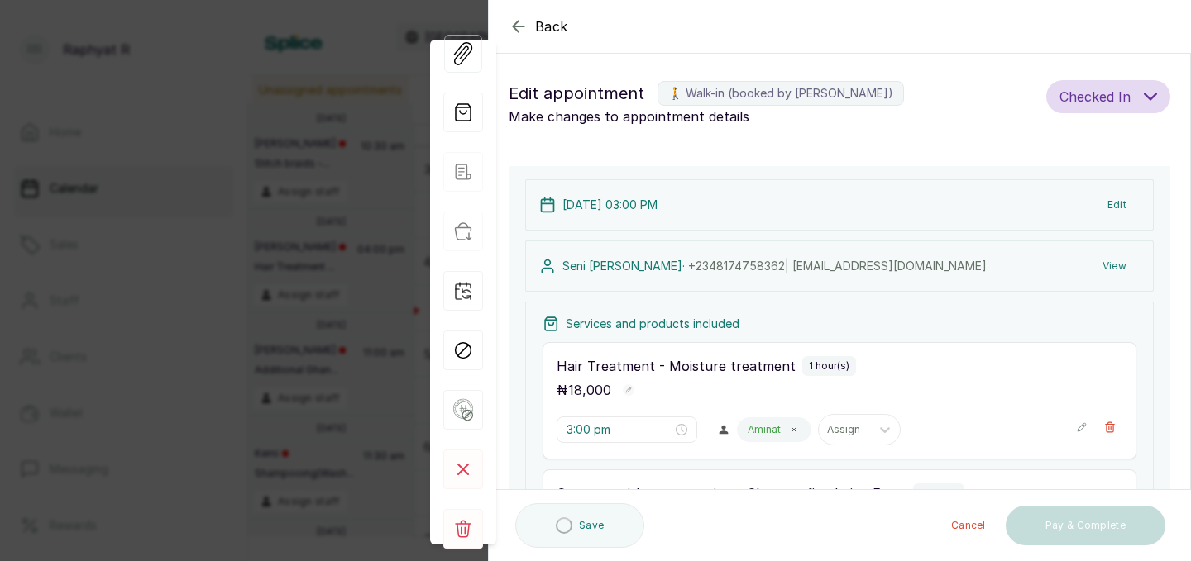
type input "4:20 pm"
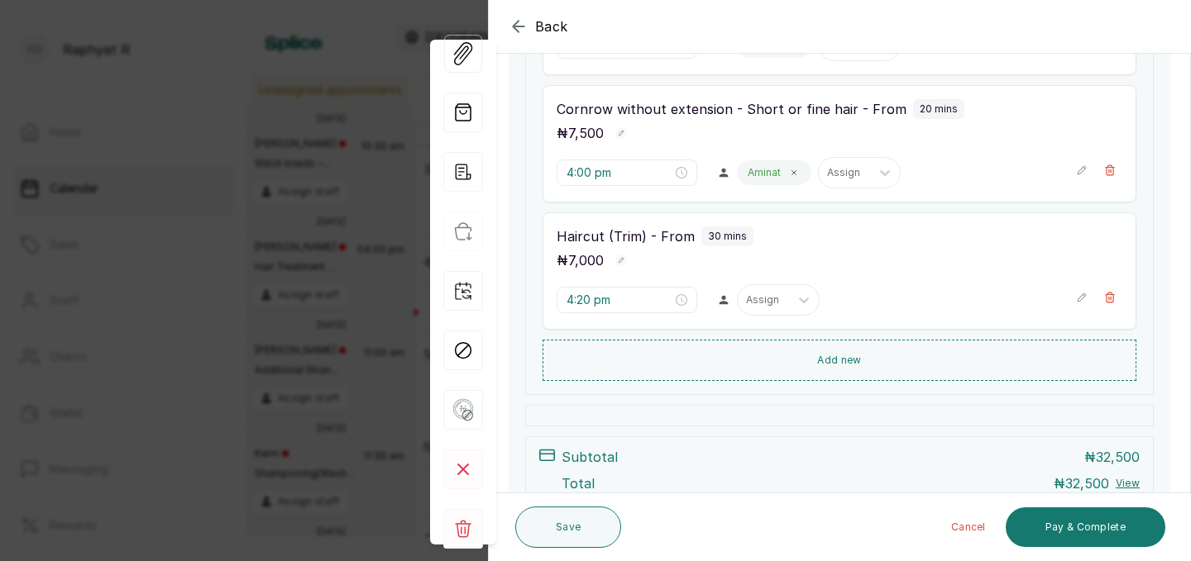
scroll to position [529, 0]
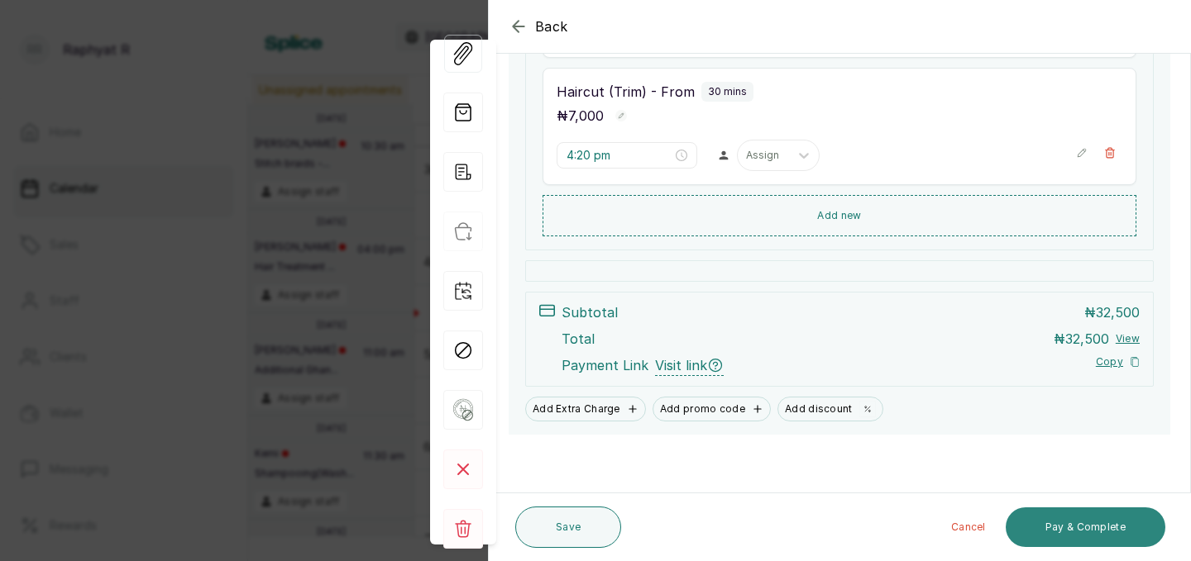
click at [1093, 524] on button "Pay & Complete" at bounding box center [1085, 528] width 160 height 40
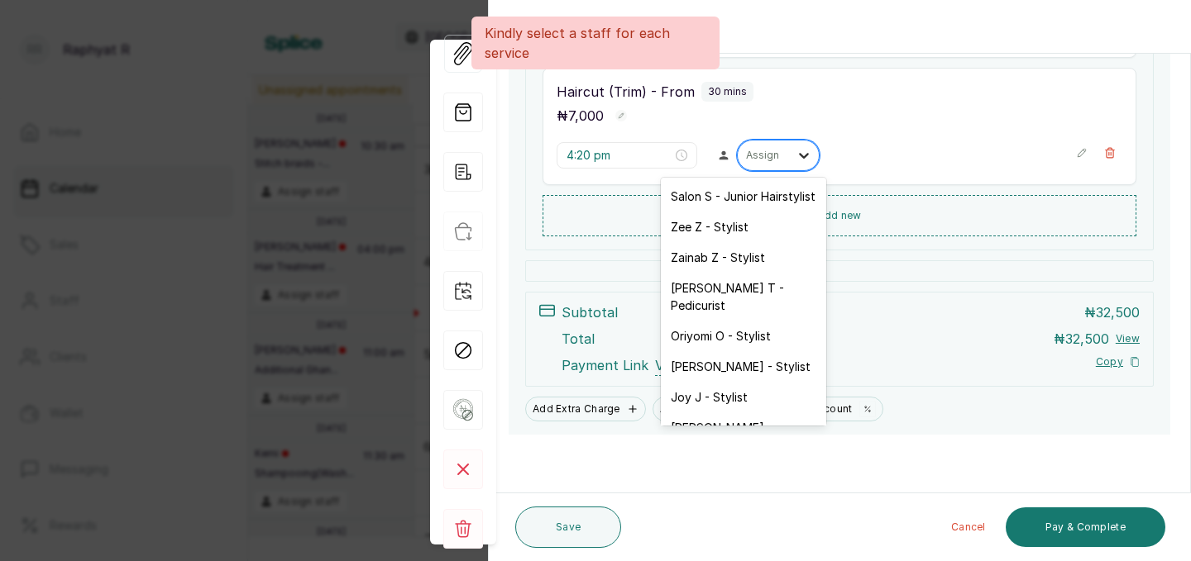
click at [795, 159] on icon at bounding box center [803, 155] width 17 height 17
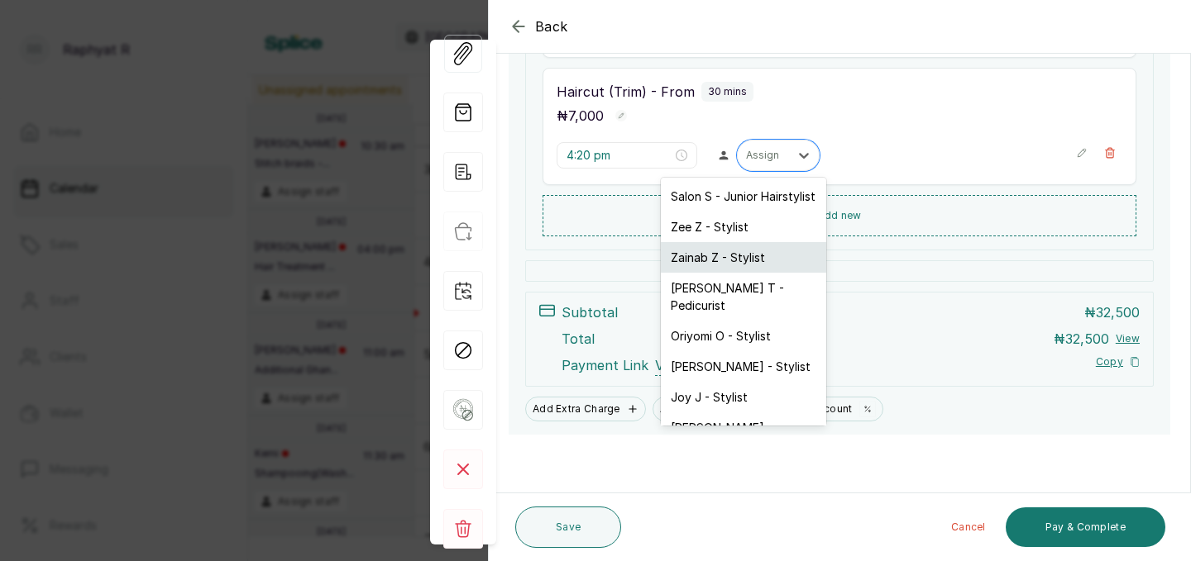
scroll to position [34, 0]
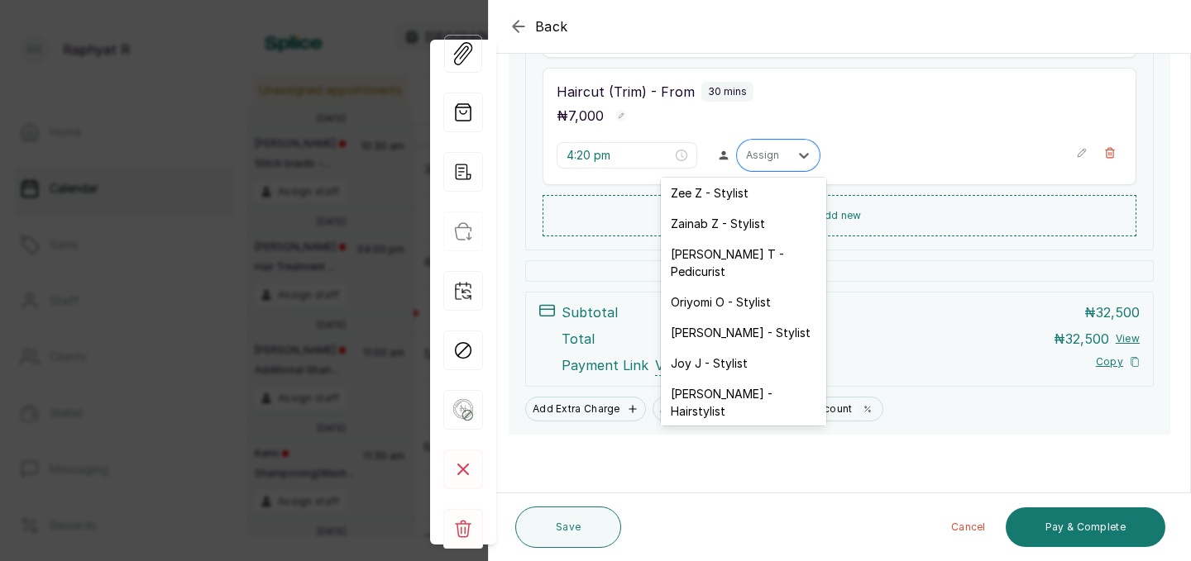
click at [756, 427] on div "Aminat A - Stylist" at bounding box center [743, 442] width 165 height 31
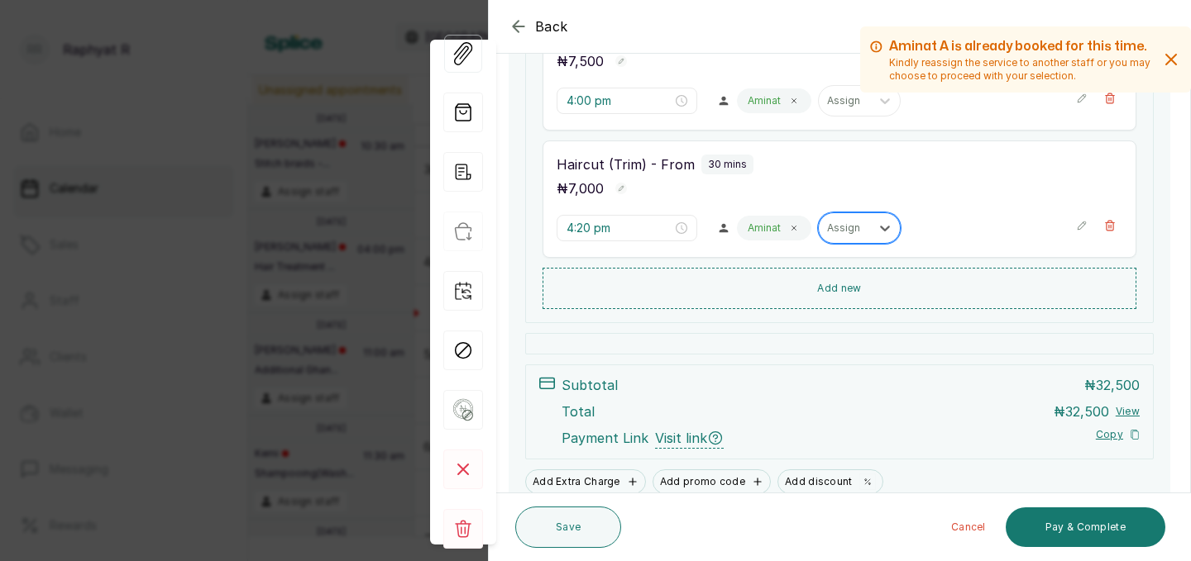
scroll to position [475, 0]
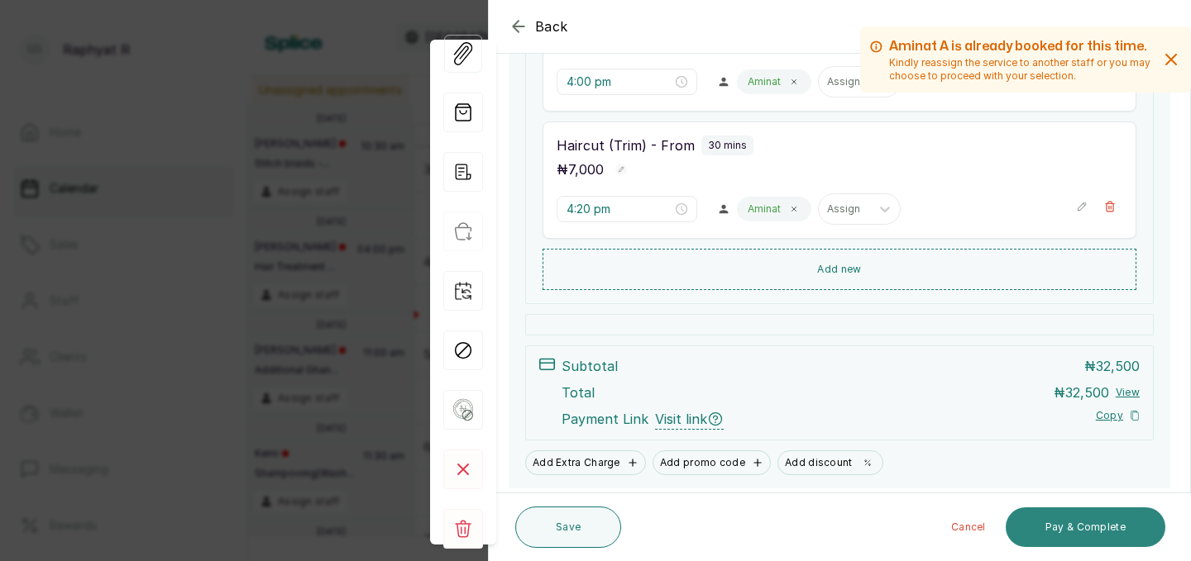
click at [1089, 518] on button "Pay & Complete" at bounding box center [1085, 528] width 160 height 40
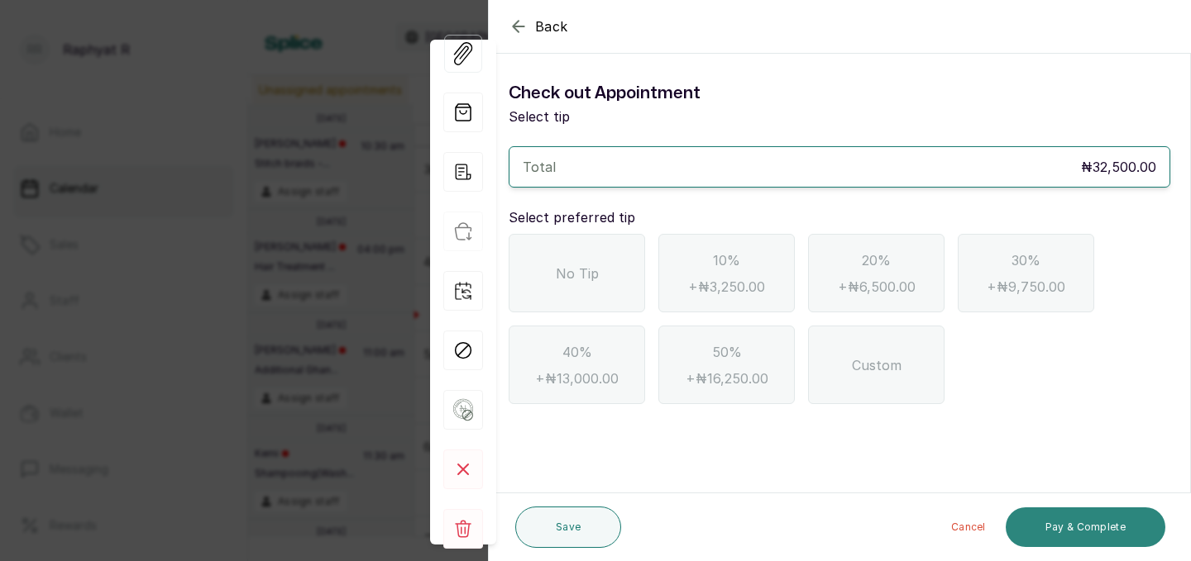
scroll to position [0, 0]
click at [613, 276] on div "No Tip" at bounding box center [576, 273] width 136 height 79
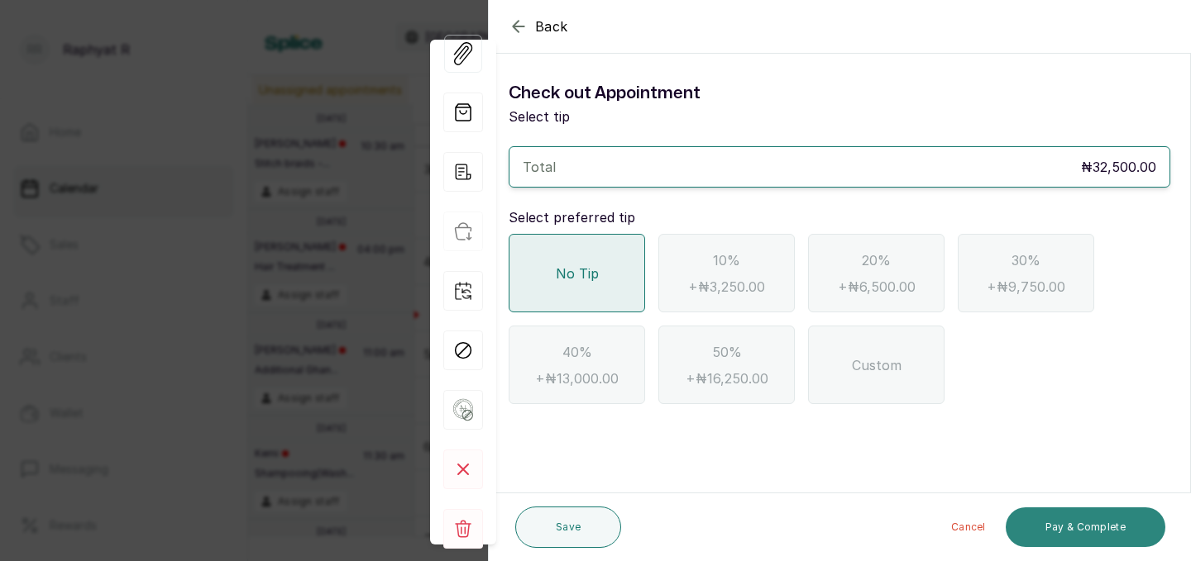
click at [1092, 513] on button "Pay & Complete" at bounding box center [1085, 528] width 160 height 40
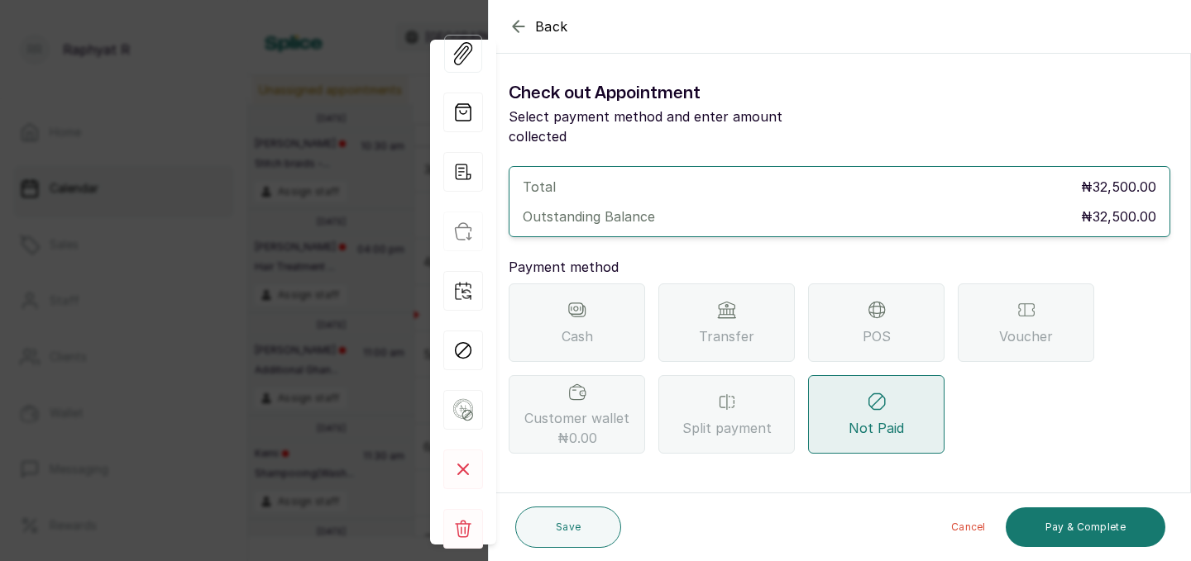
click at [859, 296] on div "POS" at bounding box center [876, 323] width 136 height 79
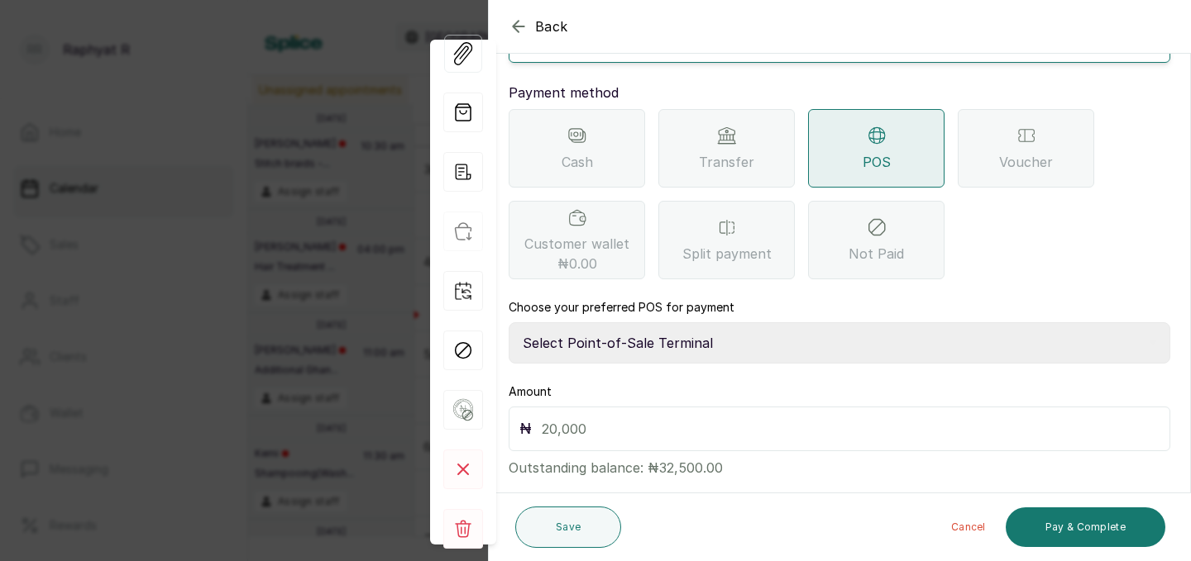
scroll to position [184, 0]
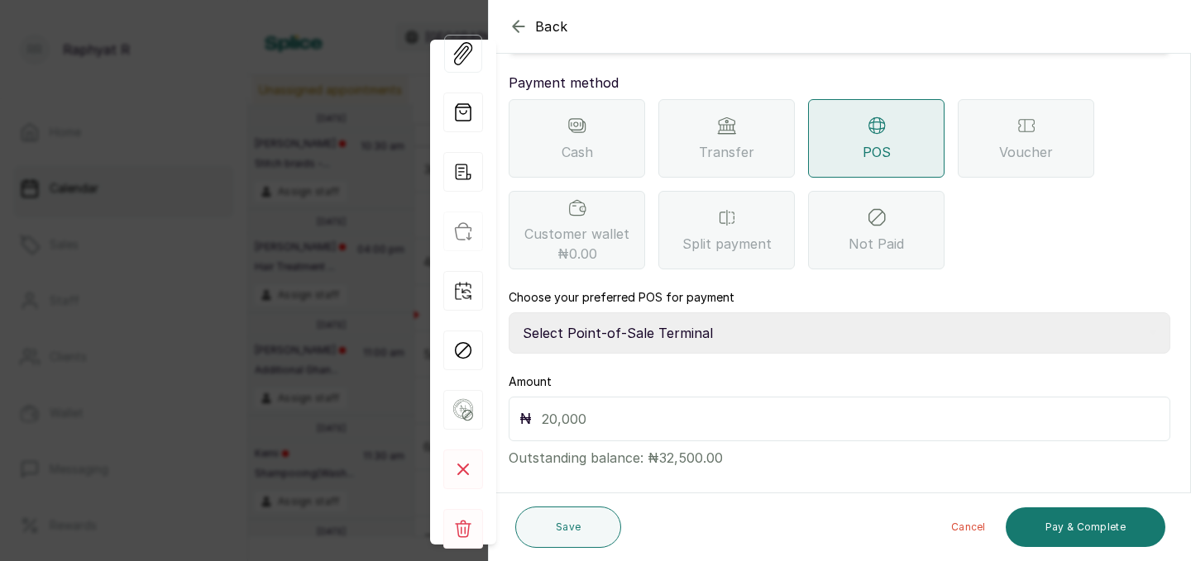
click at [647, 313] on select "Select Point-of-Sale Terminal Traction Providus Bank" at bounding box center [838, 333] width 661 height 41
select select "b1594abb-eea2-48ba-bf5f-ff0754569b84"
click at [553, 408] on input "text" at bounding box center [851, 419] width 618 height 23
type input "32,500"
click at [1069, 524] on button "Pay & Complete" at bounding box center [1085, 528] width 160 height 40
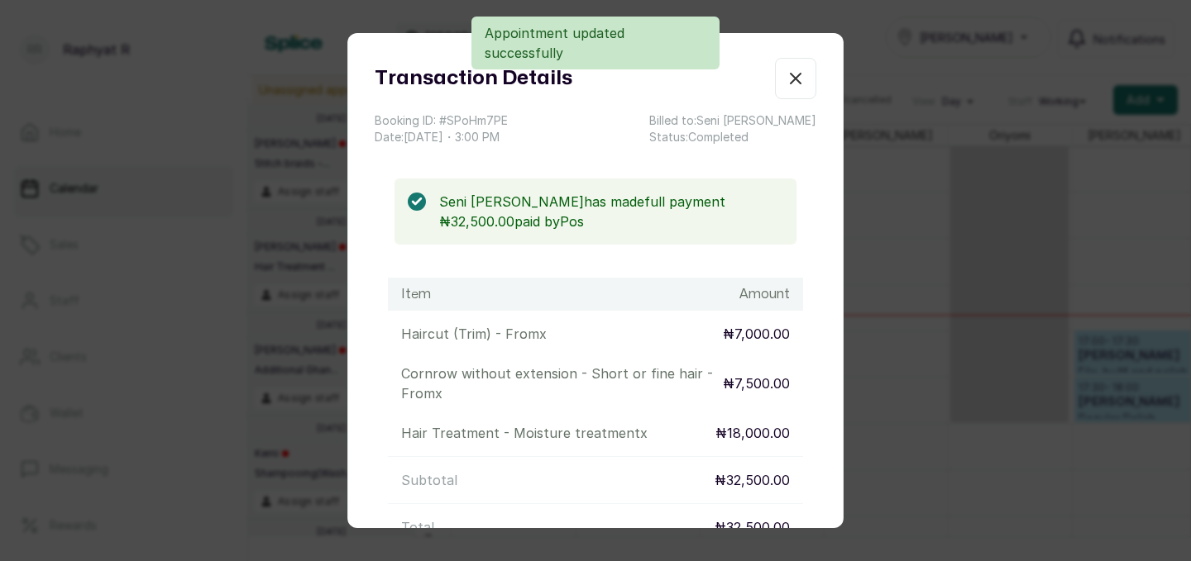
scroll to position [0, 0]
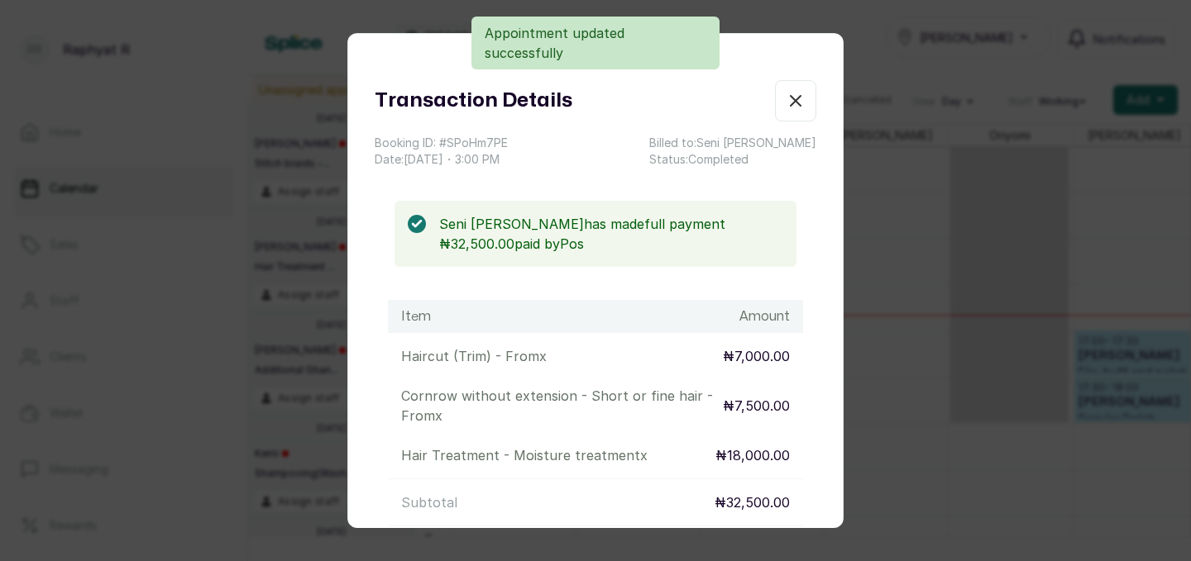
click at [797, 95] on icon "button" at bounding box center [795, 101] width 20 height 20
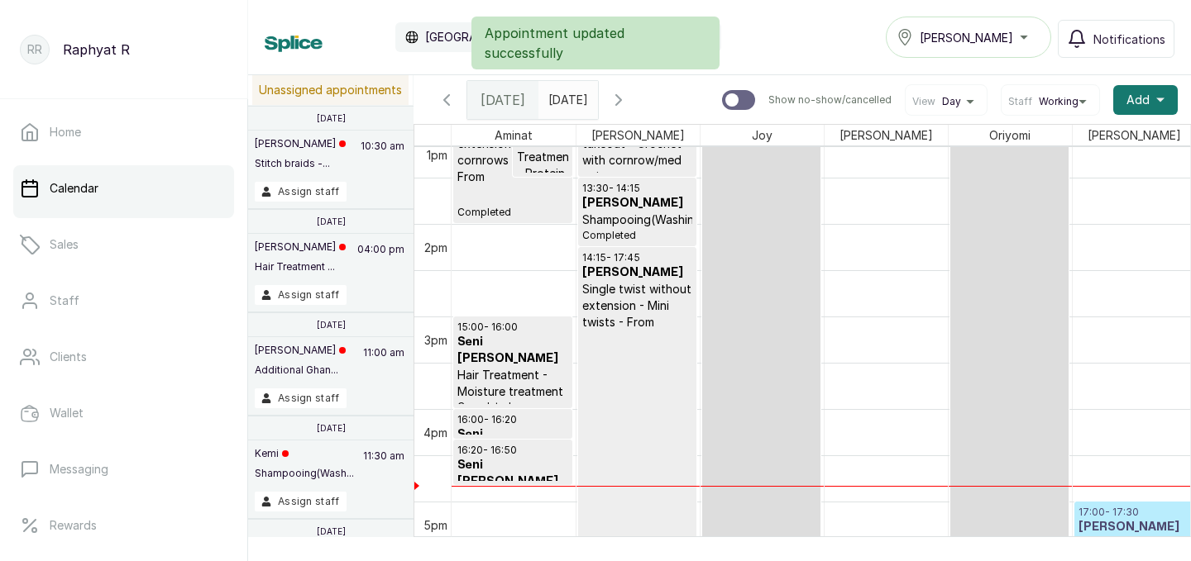
scroll to position [1185, 0]
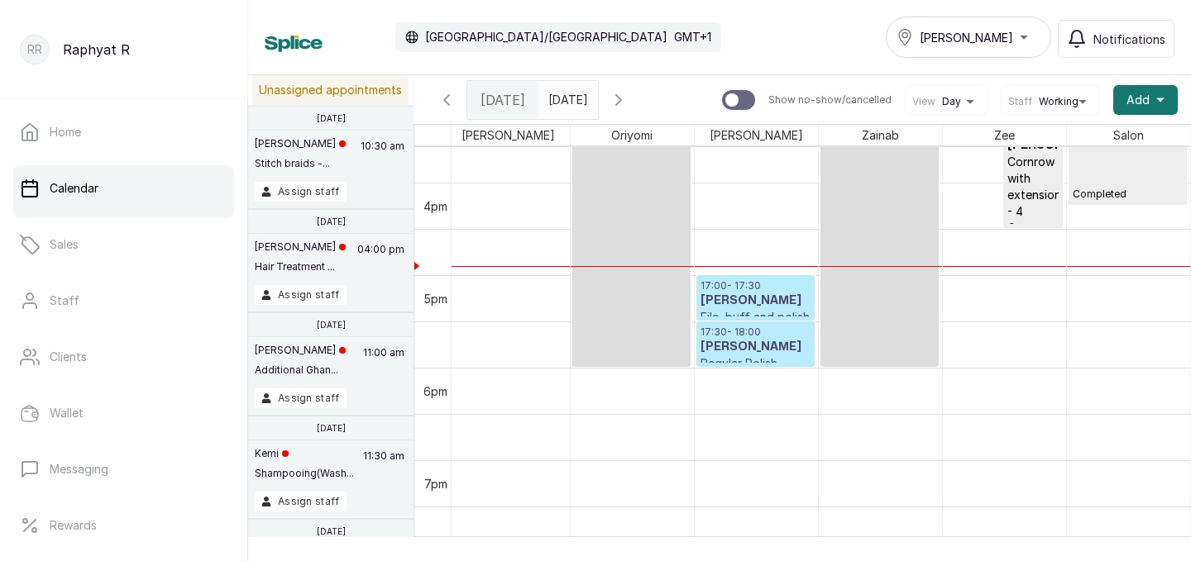
click at [799, 298] on h3 "[PERSON_NAME]" at bounding box center [755, 301] width 110 height 17
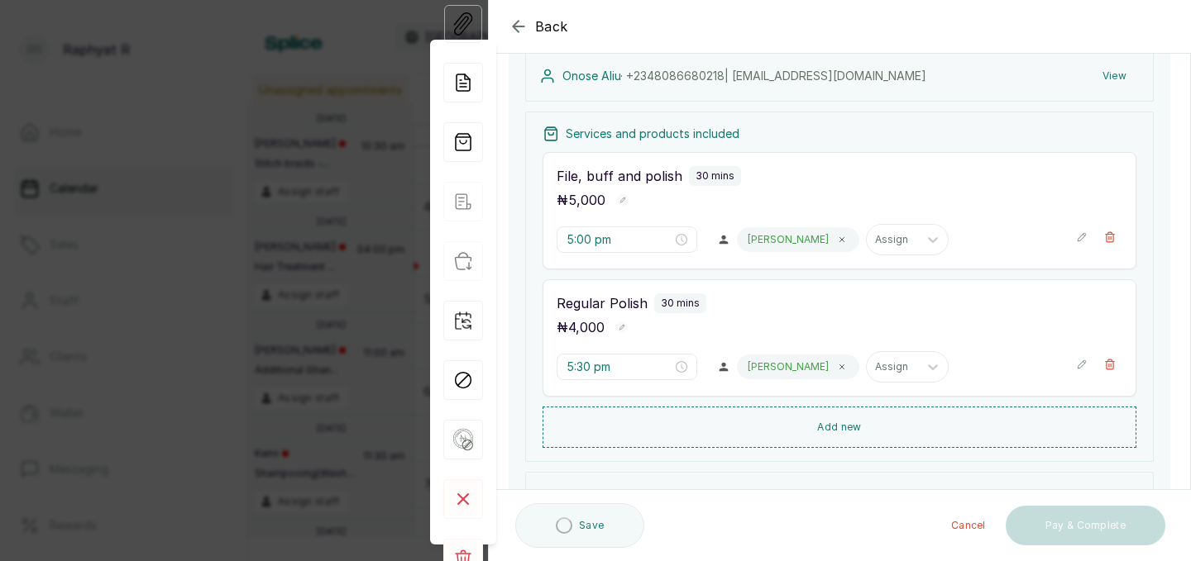
scroll to position [179, 0]
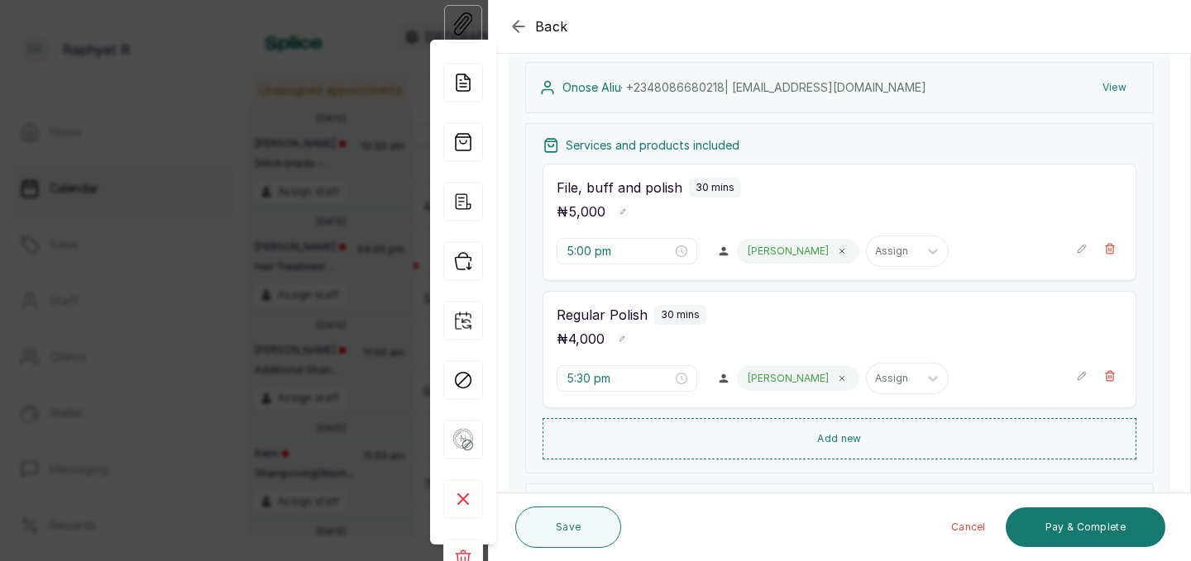
click at [519, 13] on div "Back" at bounding box center [1084, 26] width 1191 height 53
click at [521, 15] on div "Back" at bounding box center [1084, 26] width 1191 height 53
click at [518, 19] on icon "button" at bounding box center [518, 27] width 20 height 20
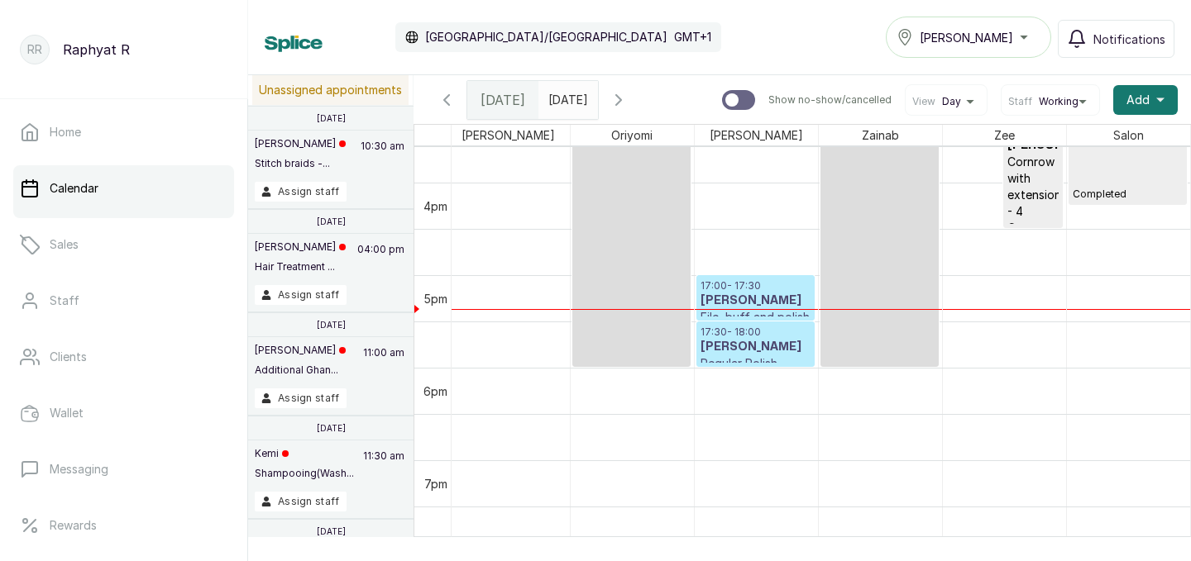
click at [745, 302] on h3 "[PERSON_NAME]" at bounding box center [755, 301] width 110 height 17
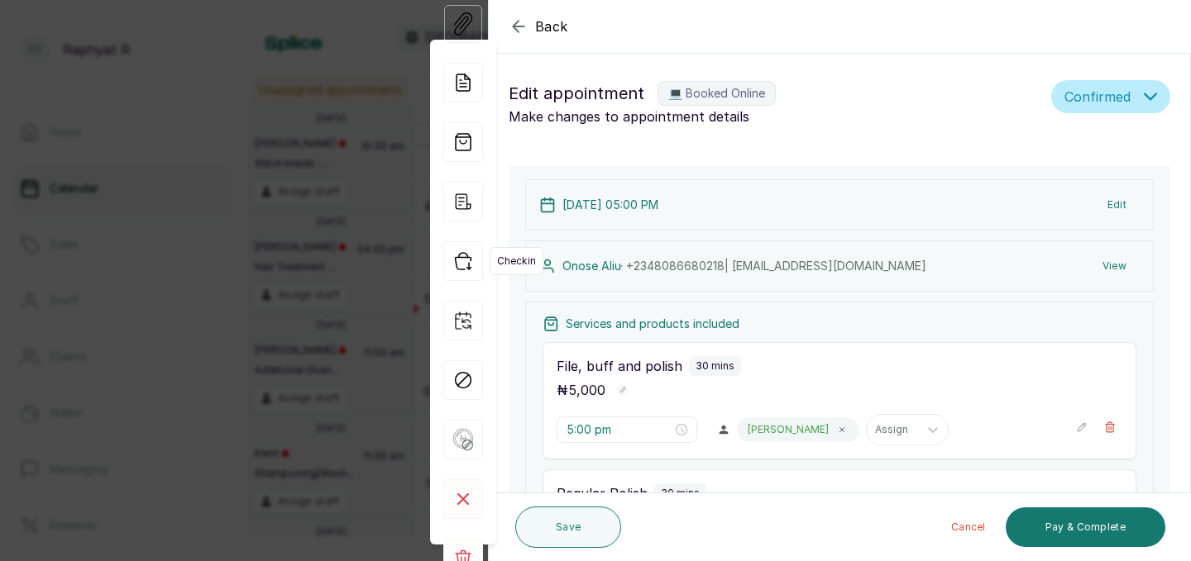
click at [460, 259] on icon "button" at bounding box center [463, 261] width 40 height 40
